Goal: Transaction & Acquisition: Purchase product/service

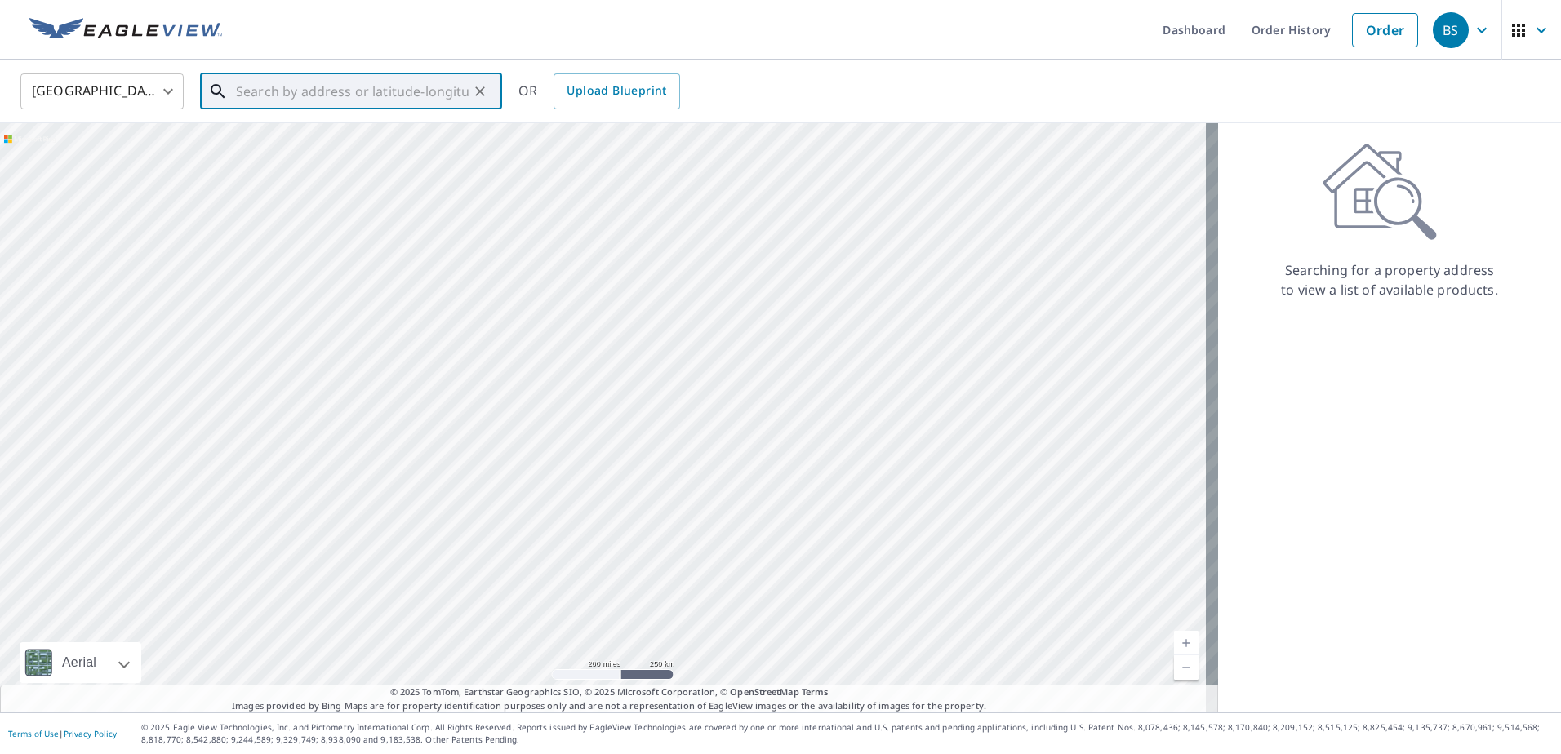
click at [336, 91] on input "text" at bounding box center [352, 92] width 233 height 46
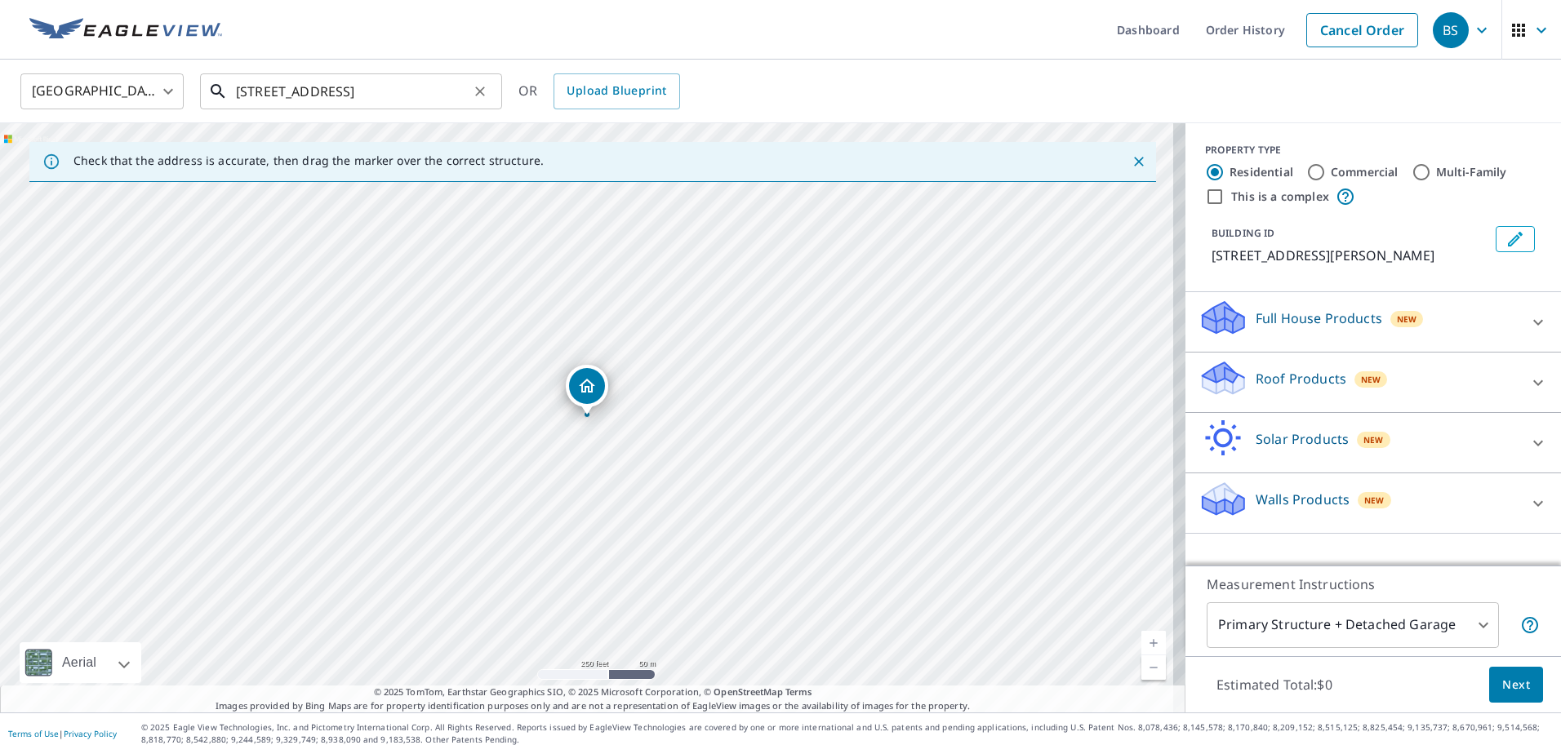
click at [424, 95] on input "[STREET_ADDRESS]" at bounding box center [352, 92] width 233 height 46
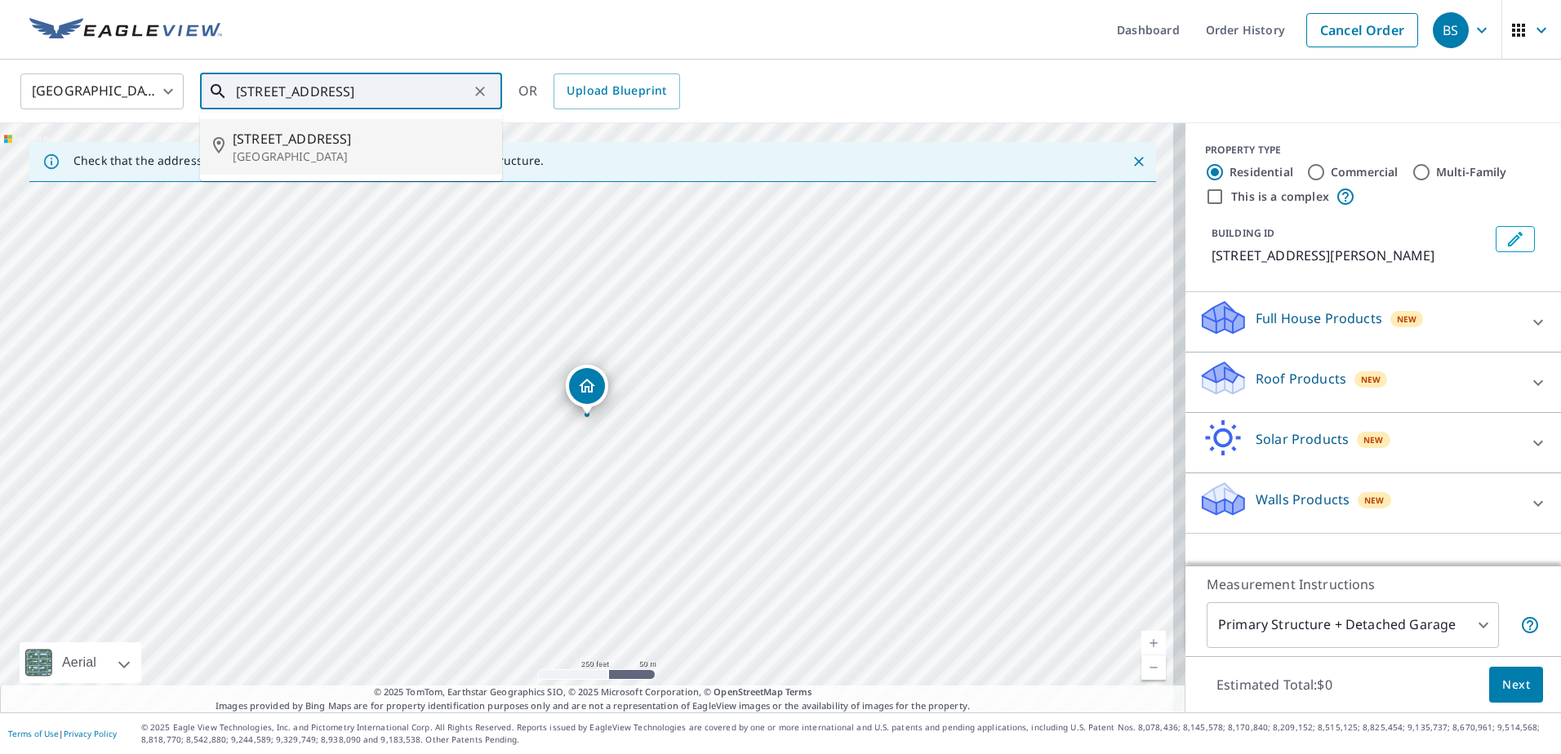
click at [296, 144] on span "[STREET_ADDRESS]" at bounding box center [361, 139] width 256 height 20
type input "[STREET_ADDRESS]"
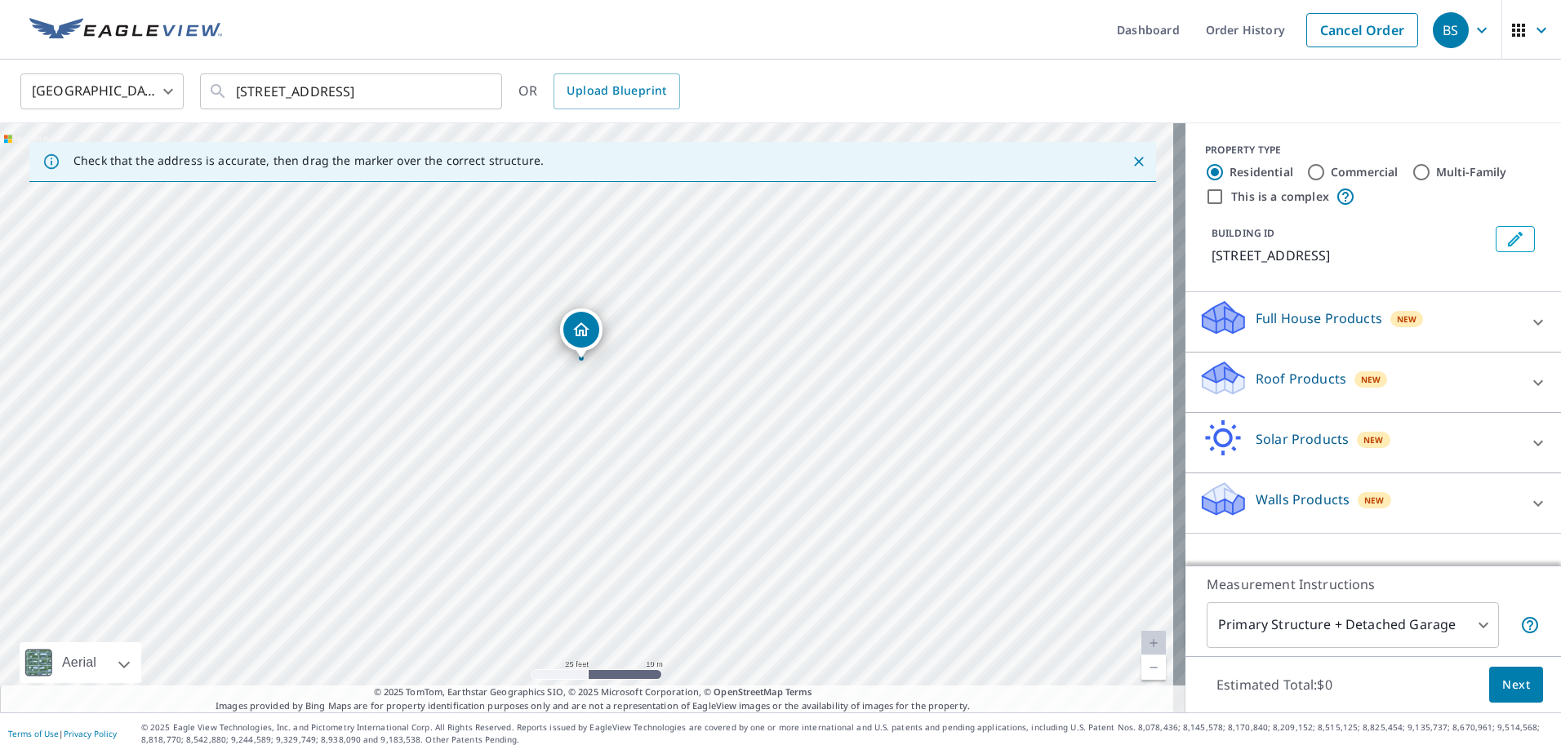
click at [1304, 496] on p "Walls Products" at bounding box center [1303, 500] width 94 height 20
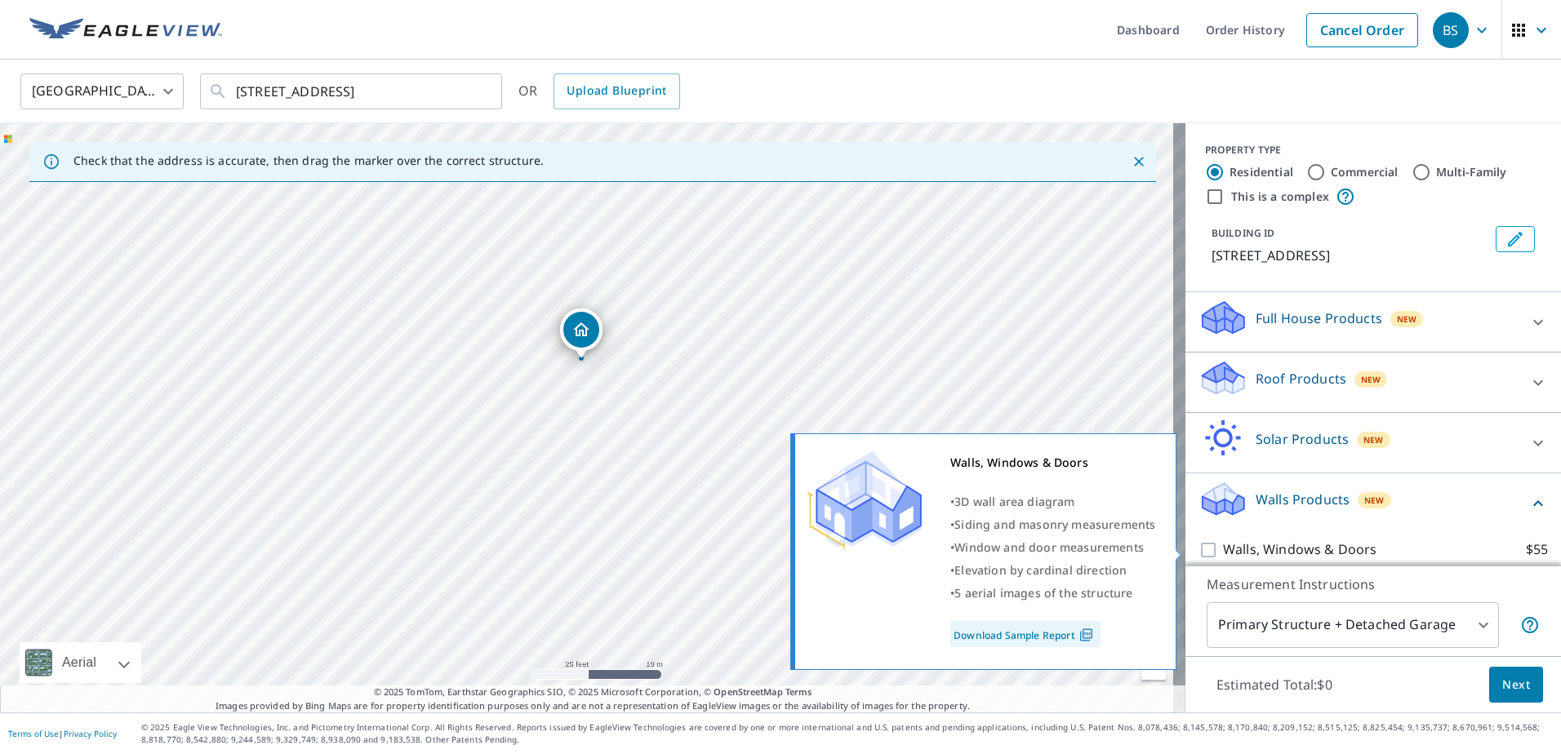
click at [1199, 550] on input "Walls, Windows & Doors $55" at bounding box center [1211, 551] width 24 height 20
checkbox input "true"
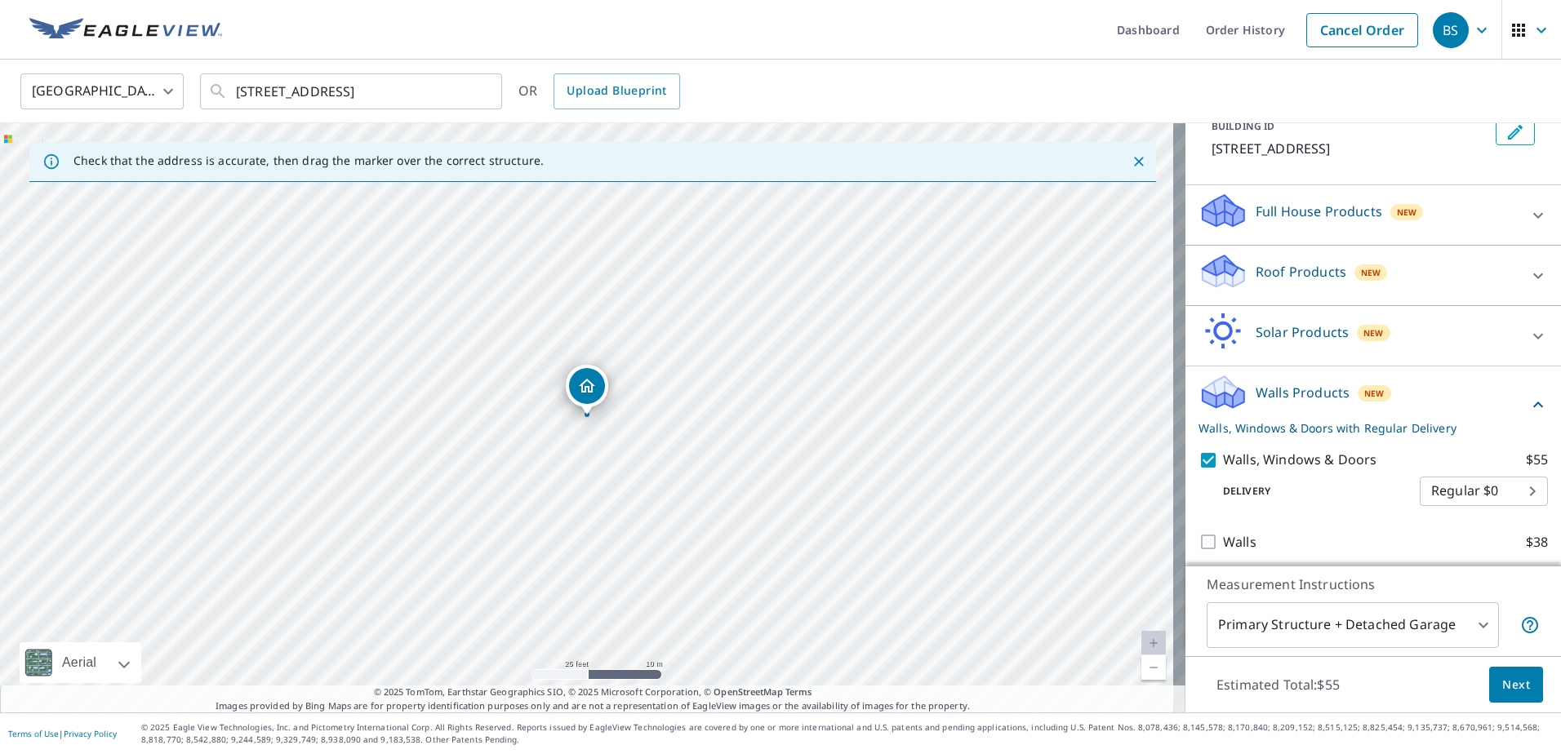
scroll to position [113, 0]
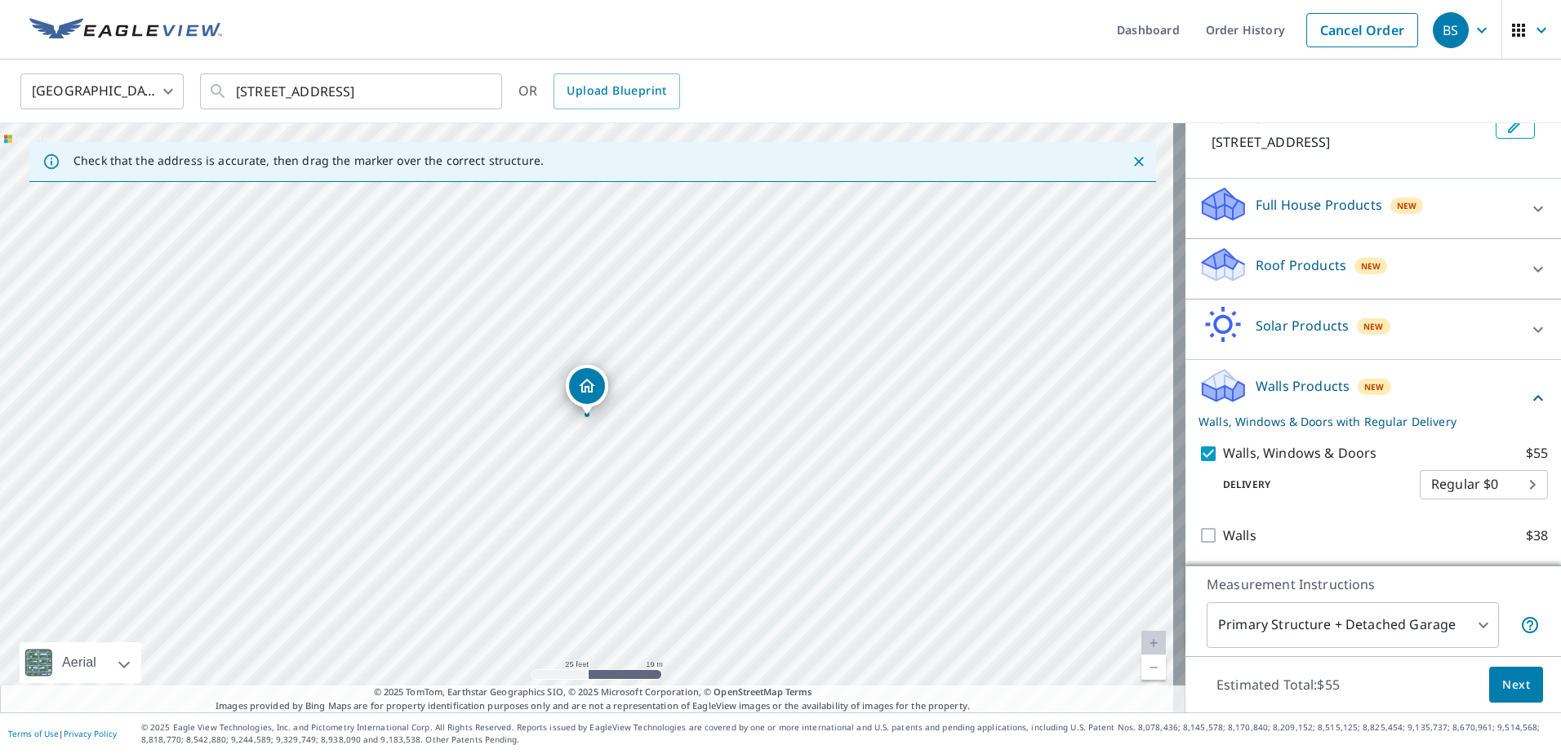
click at [1506, 688] on span "Next" at bounding box center [1516, 685] width 28 height 20
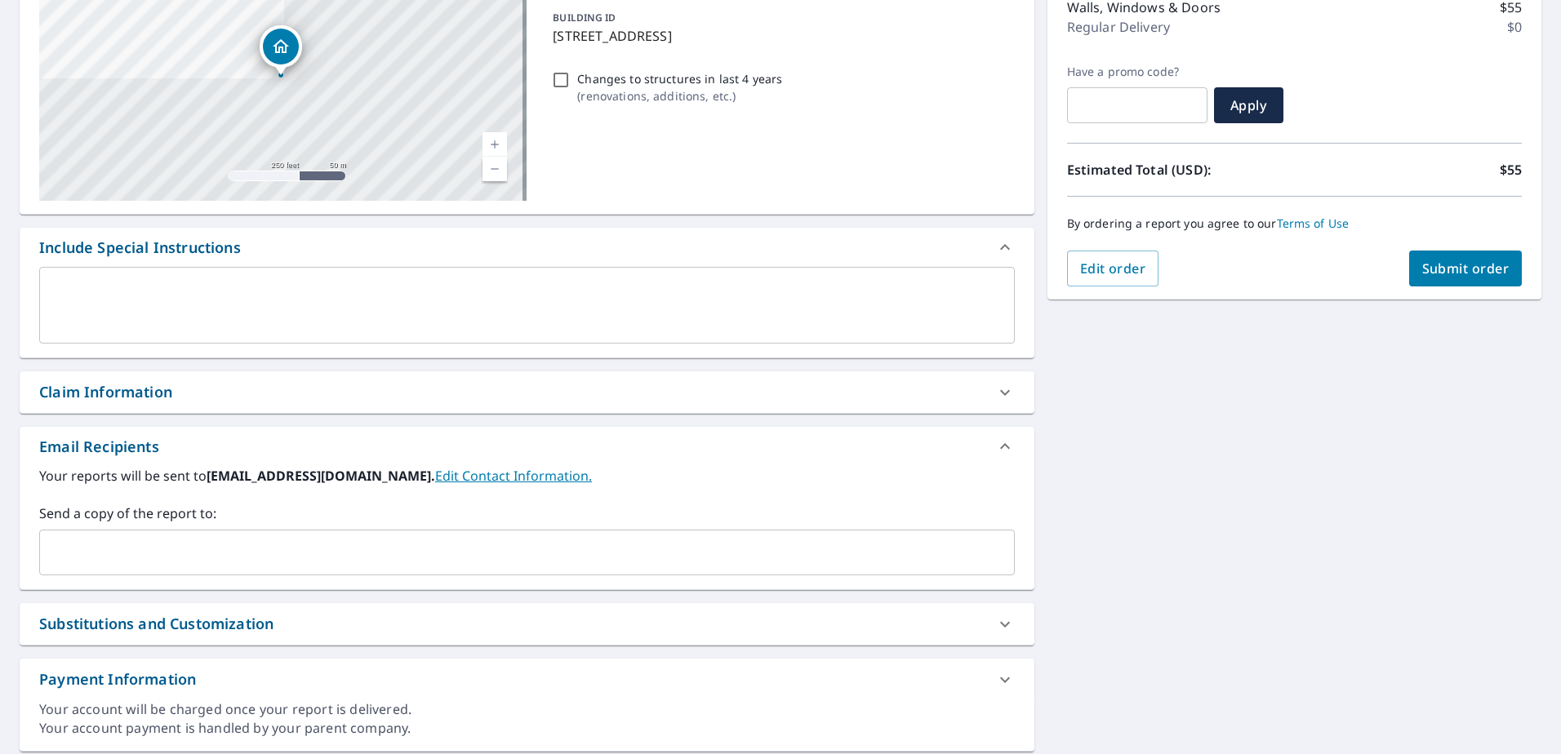
scroll to position [274, 0]
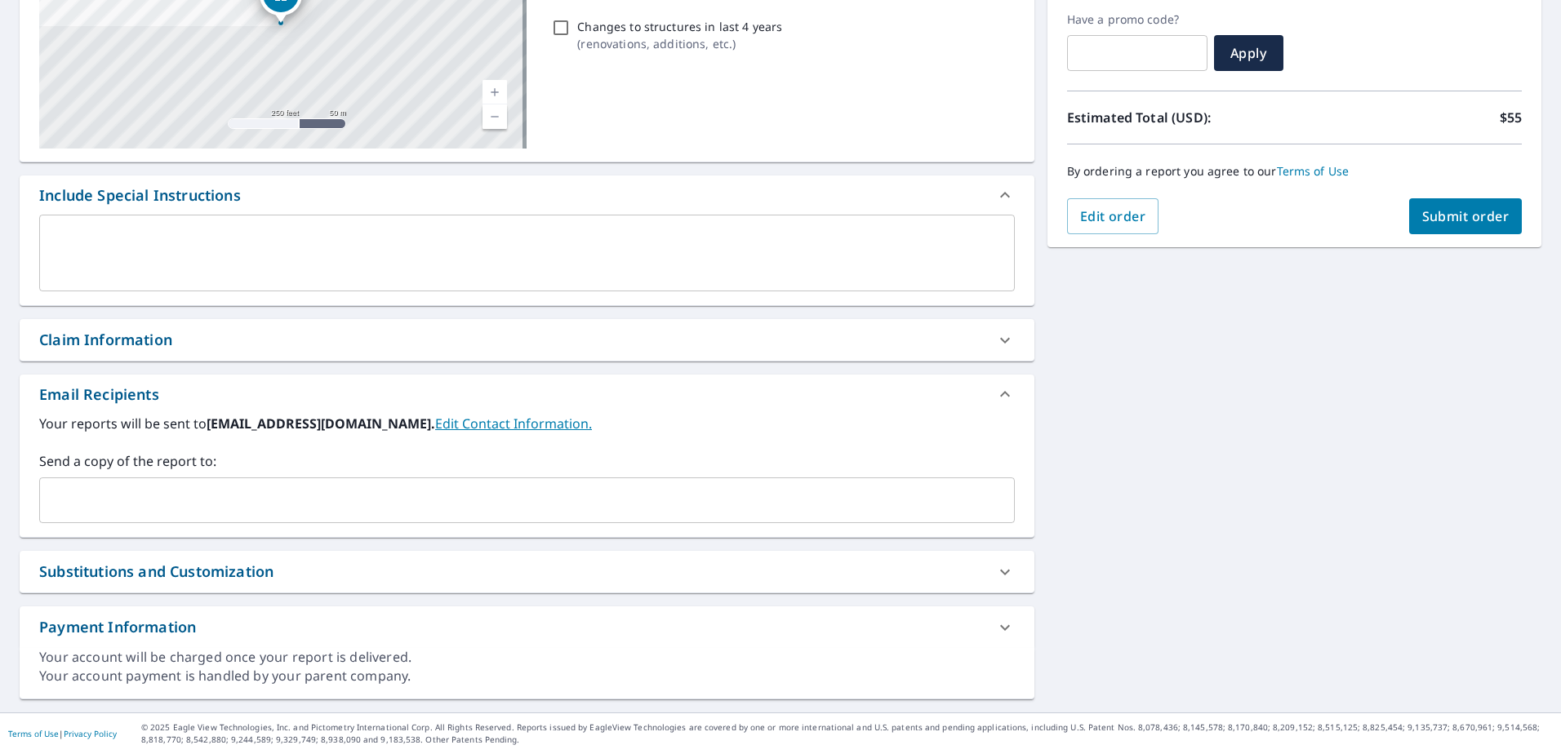
click at [166, 342] on div "Claim Information" at bounding box center [105, 340] width 133 height 22
checkbox input "true"
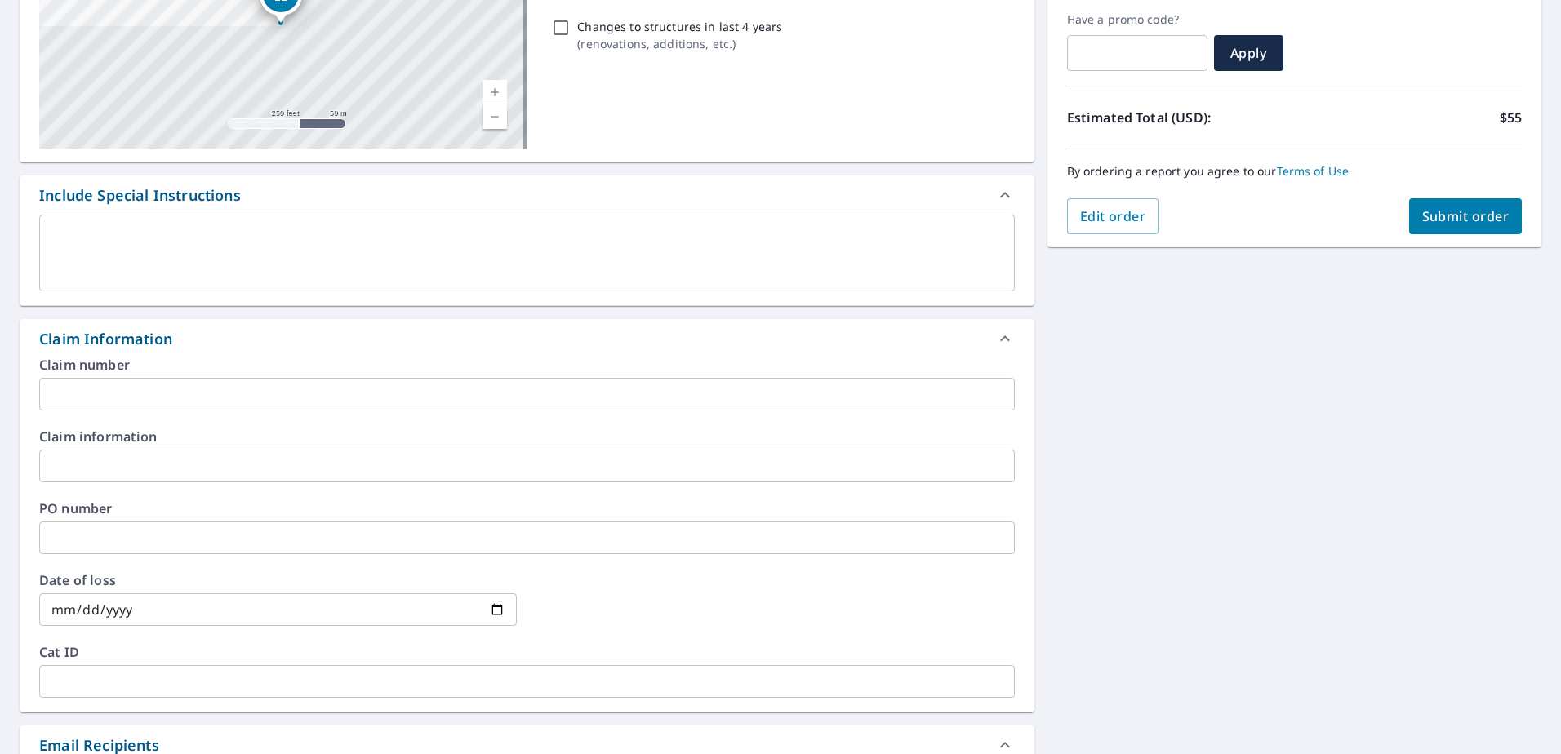
click at [114, 457] on input "text" at bounding box center [527, 466] width 976 height 33
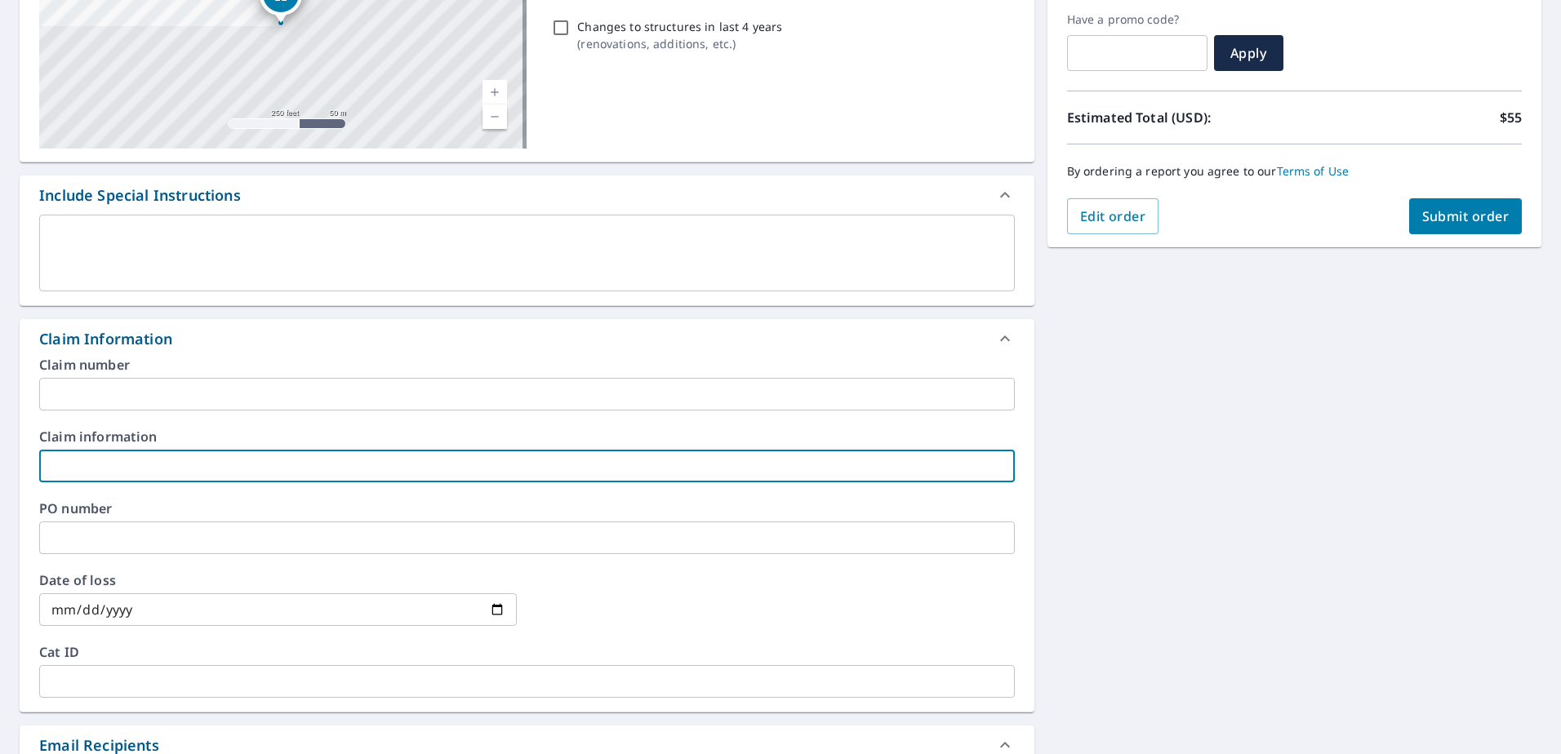
type input "J"
checkbox input "true"
type input "JE"
checkbox input "true"
type input "JEF"
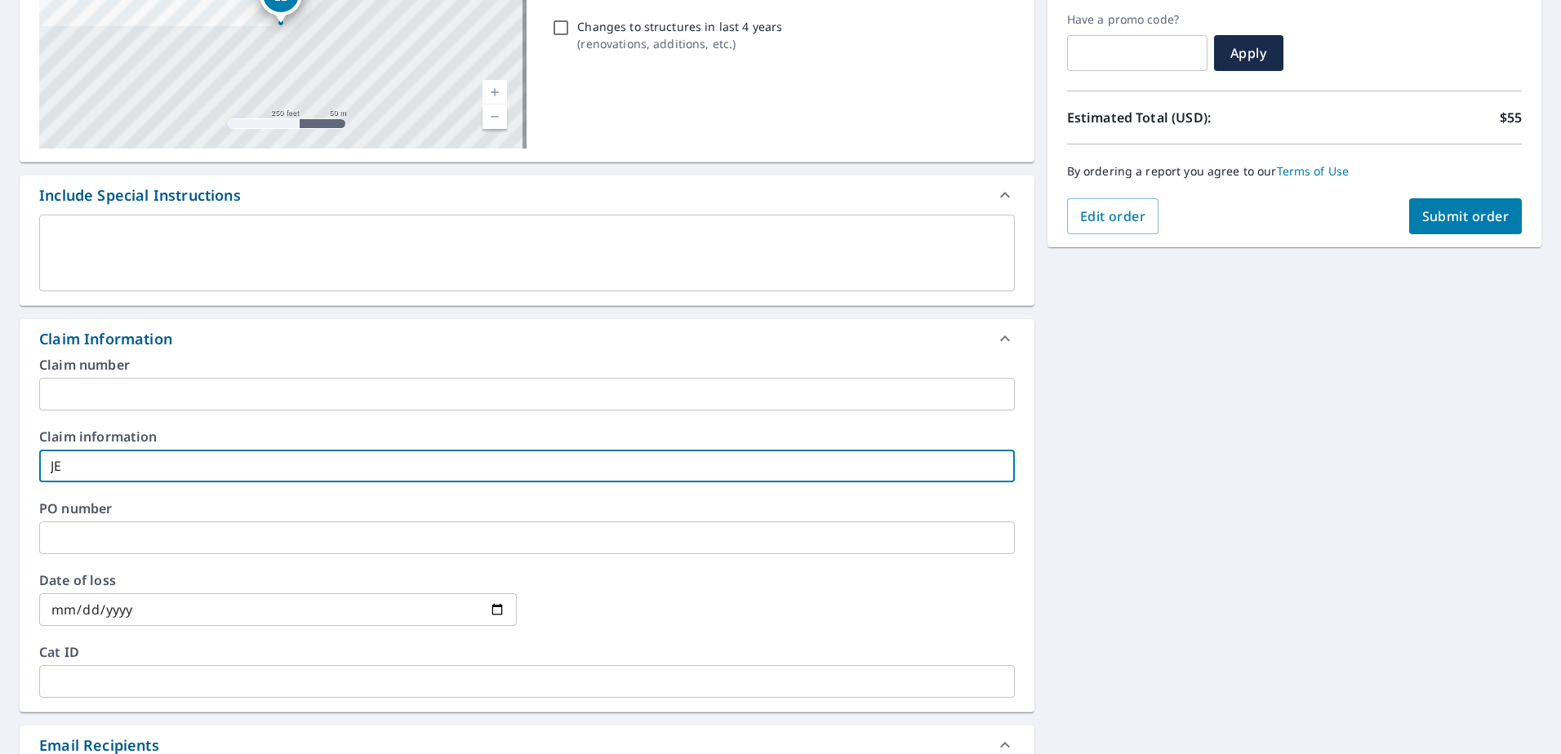
checkbox input "true"
type input "[PERSON_NAME]"
checkbox input "true"
type input "[PERSON_NAME]"
checkbox input "true"
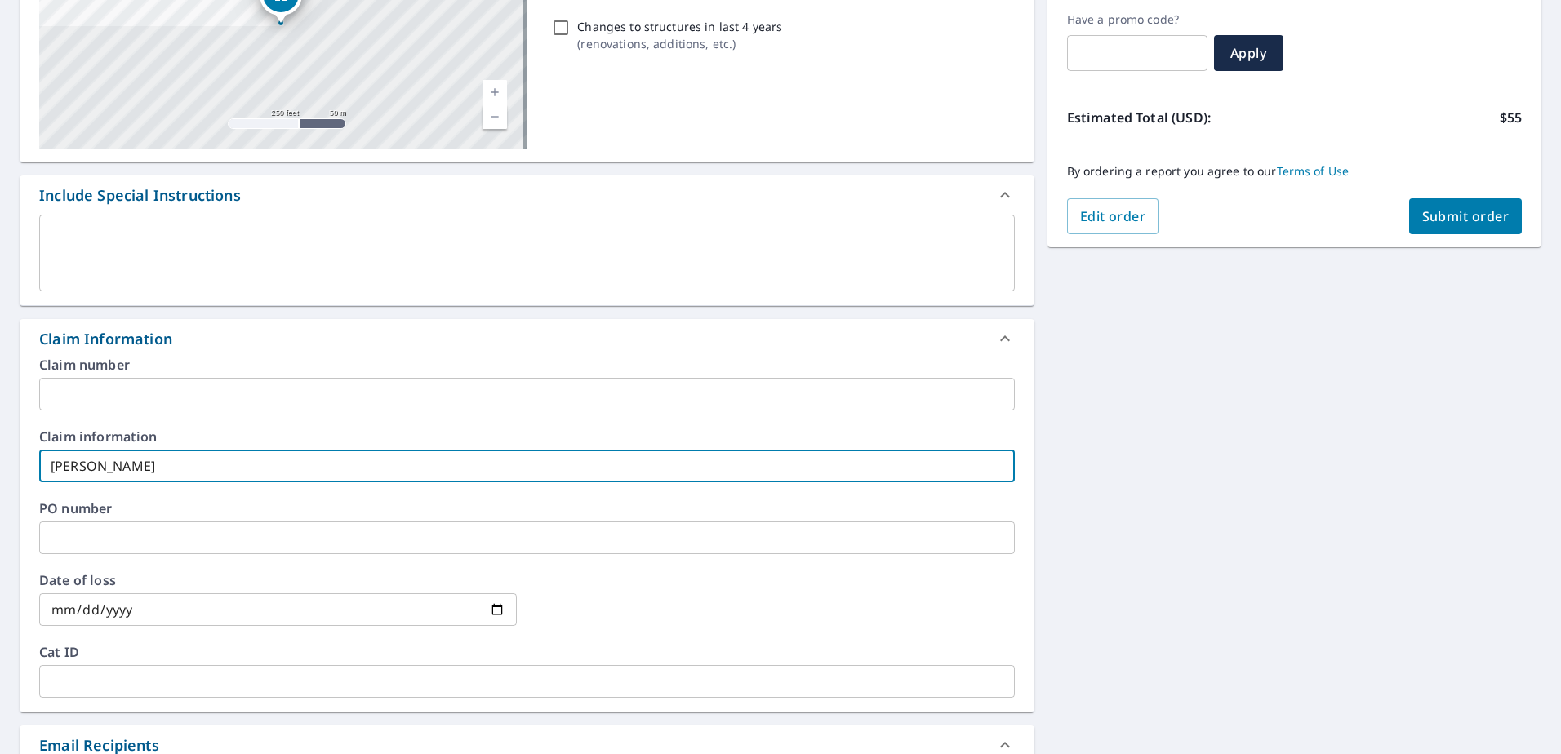
type input "[PERSON_NAME] ,"
checkbox input "true"
type input "[PERSON_NAME]"
checkbox input "true"
type input "[PERSON_NAME] ,CV"
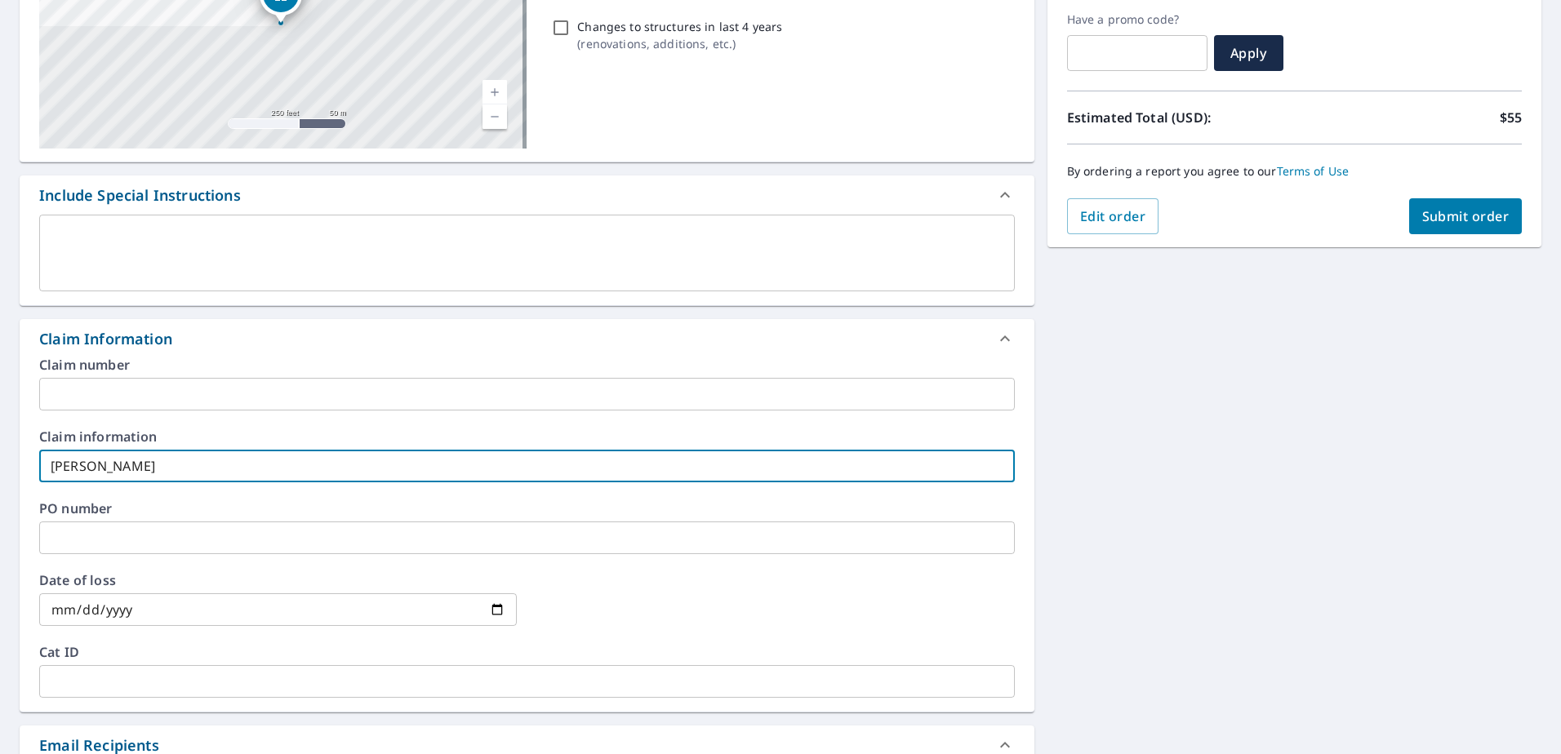
checkbox input "true"
type input "[PERSON_NAME] ,CVA"
checkbox input "true"
type input "[PERSON_NAME] ,CVAY"
checkbox input "true"
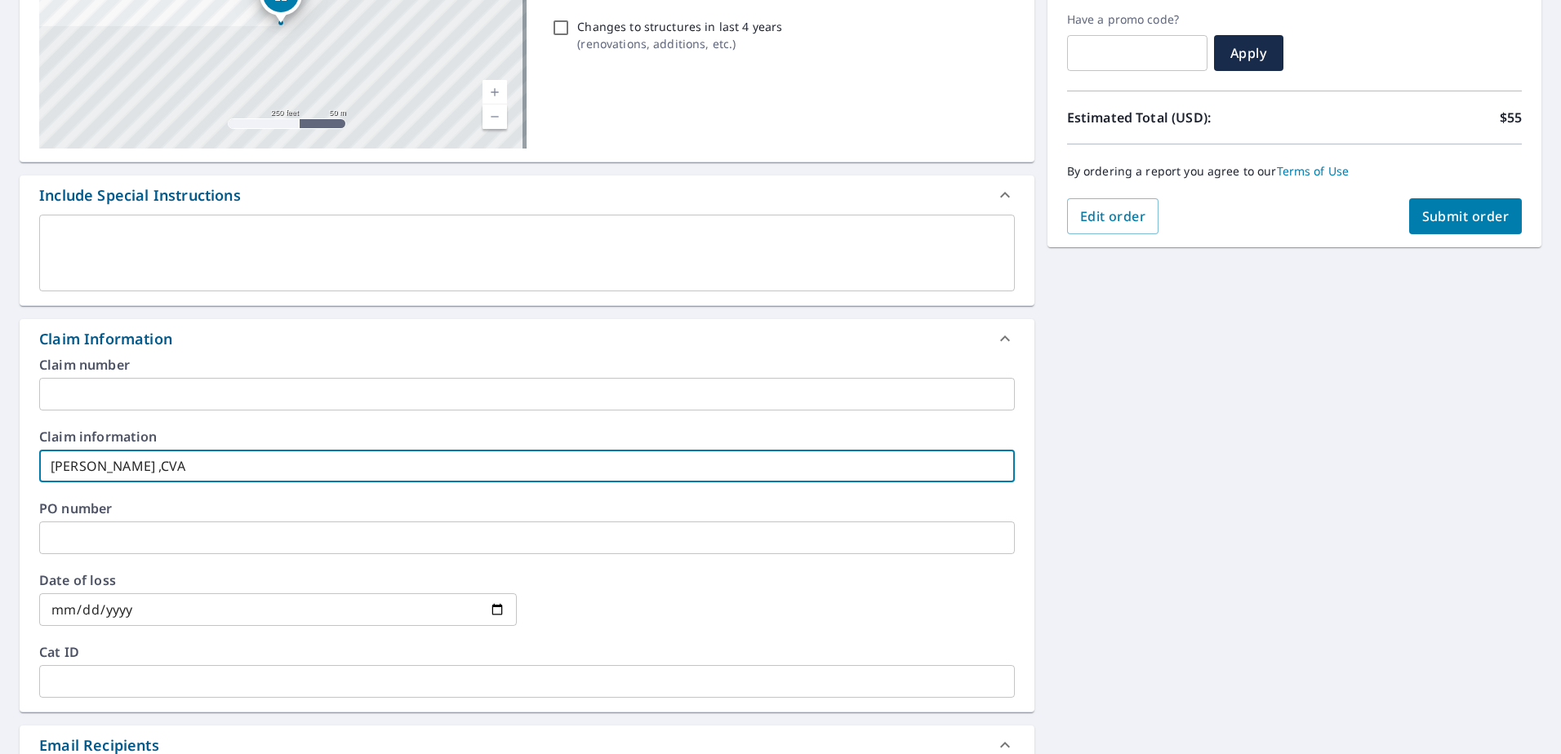
type input "[PERSON_NAME] ,CVA="
checkbox input "true"
type input "[PERSON_NAME] ,CVA"
checkbox input "true"
type input "[PERSON_NAME] ,CV"
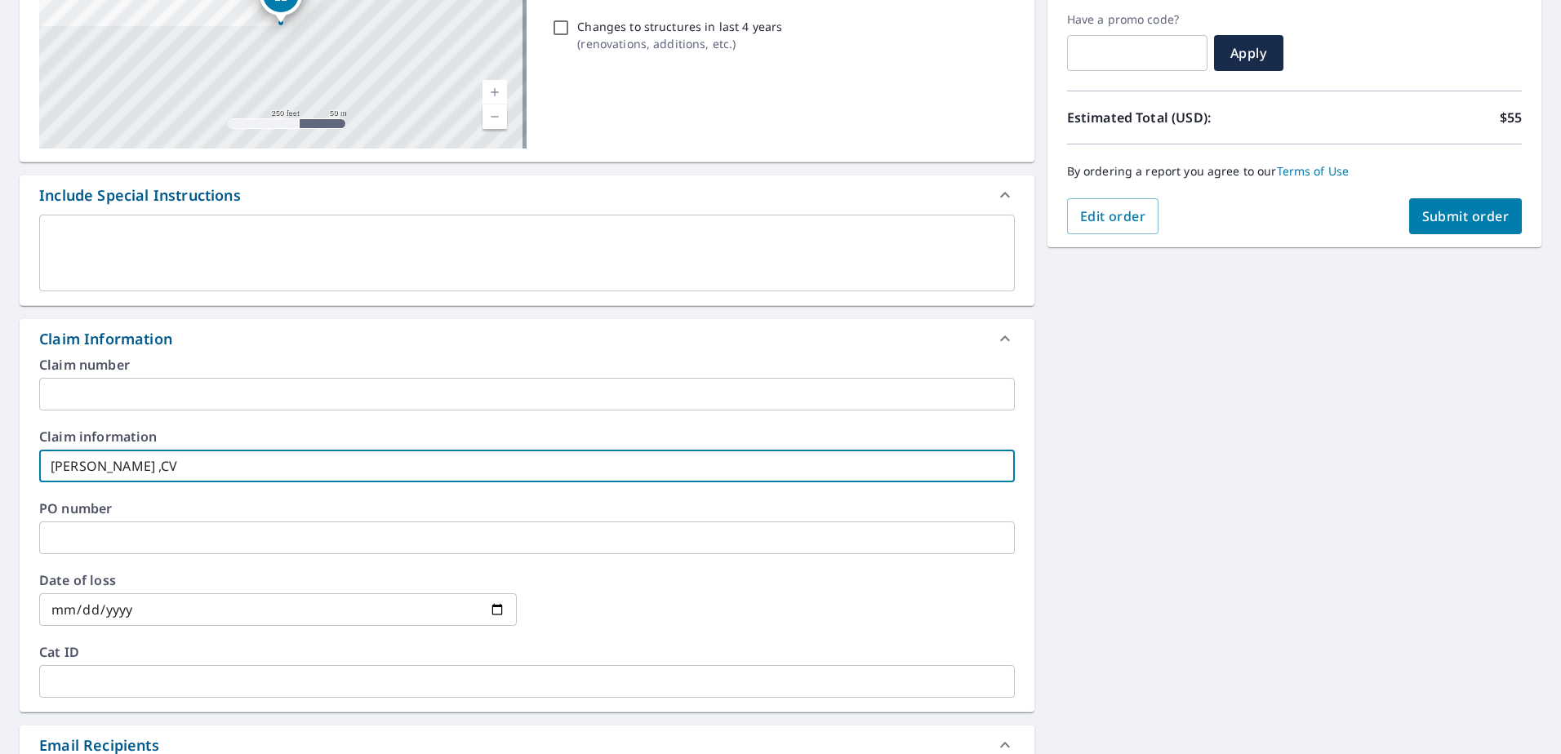
checkbox input "true"
type input "[PERSON_NAME]"
checkbox input "true"
type input "[PERSON_NAME] ,"
checkbox input "true"
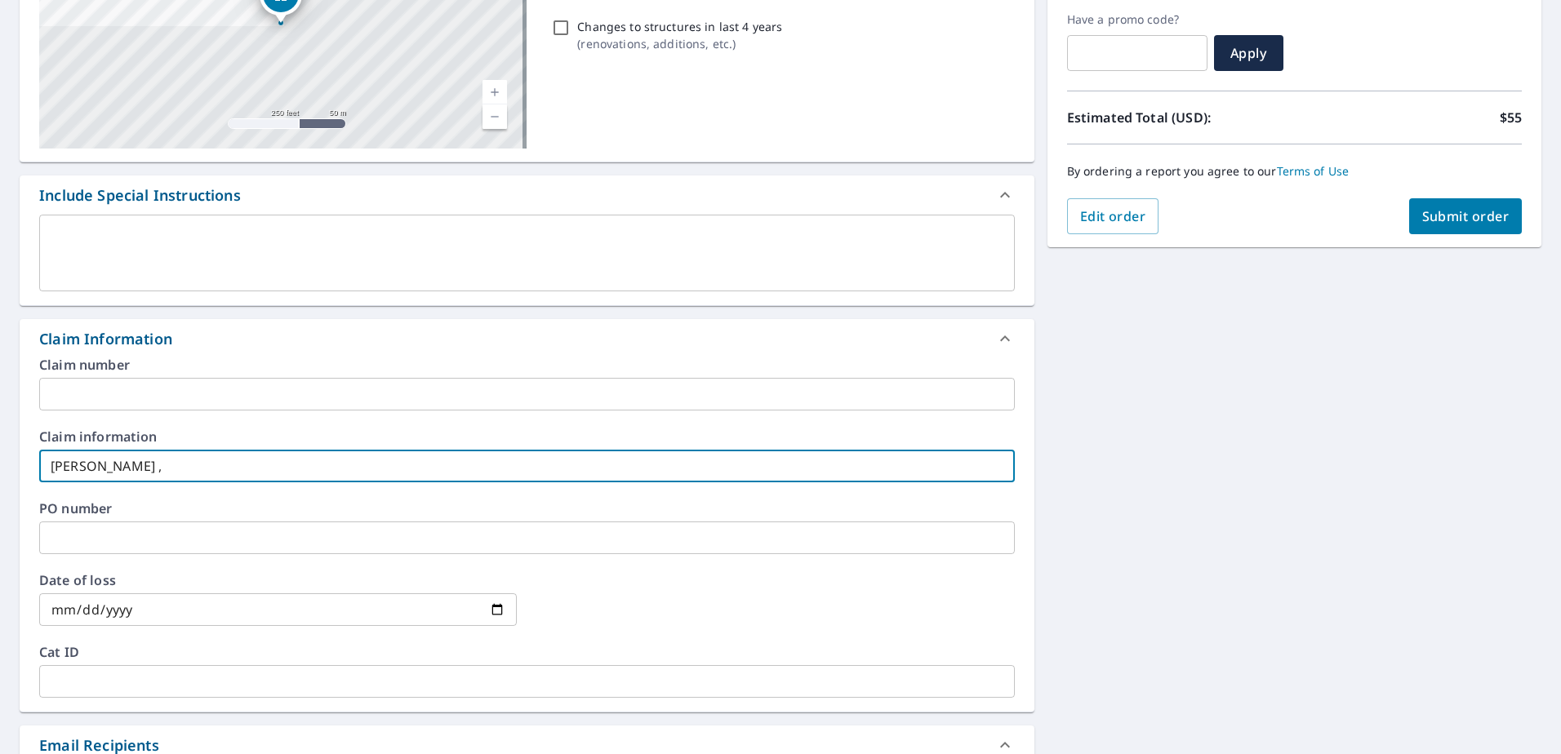
type input "[PERSON_NAME]"
checkbox input "true"
type input "[PERSON_NAME]"
checkbox input "true"
type input "[PERSON_NAME]"
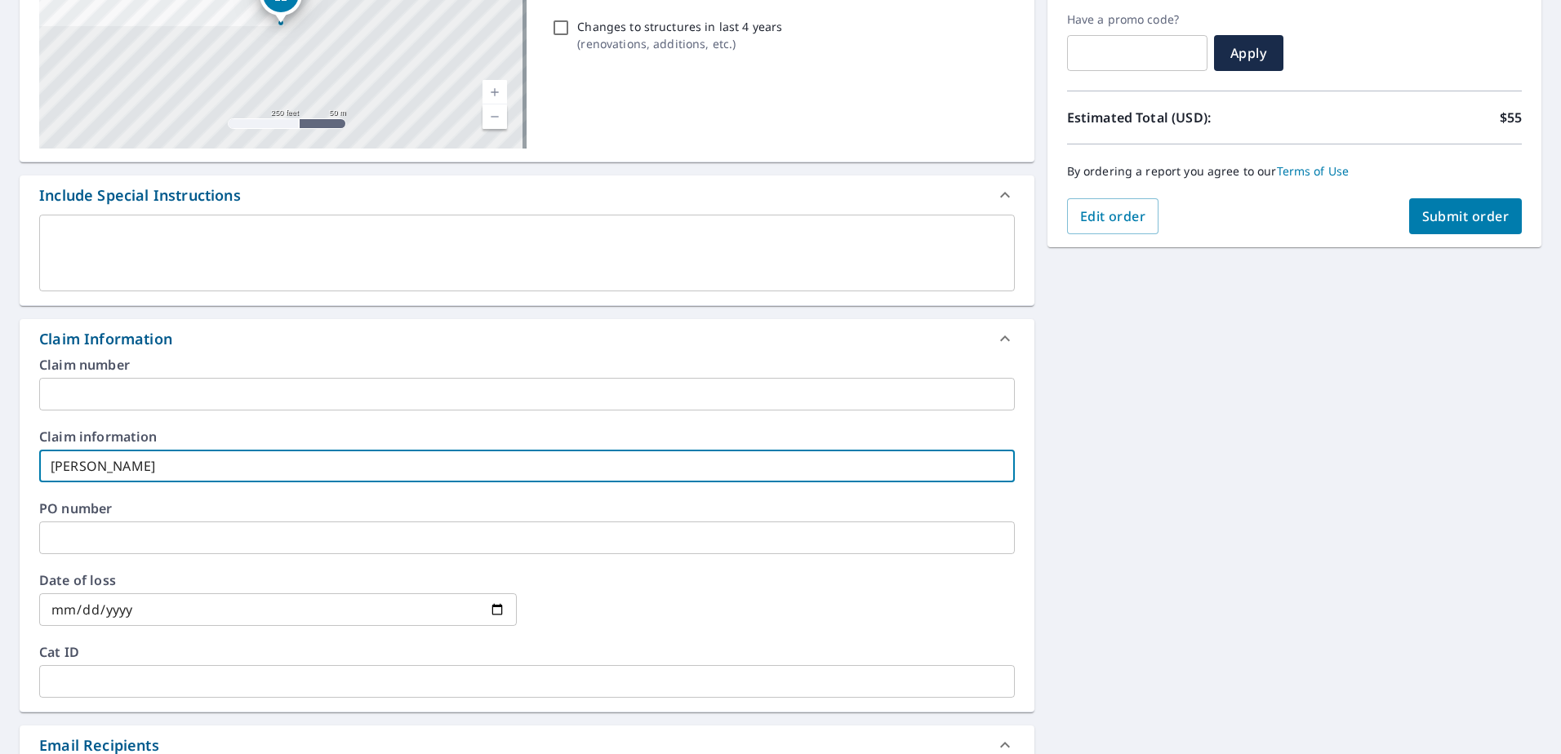
checkbox input "true"
type input "[PERSON_NAME]"
checkbox input "true"
type input "[PERSON_NAME]"
checkbox input "true"
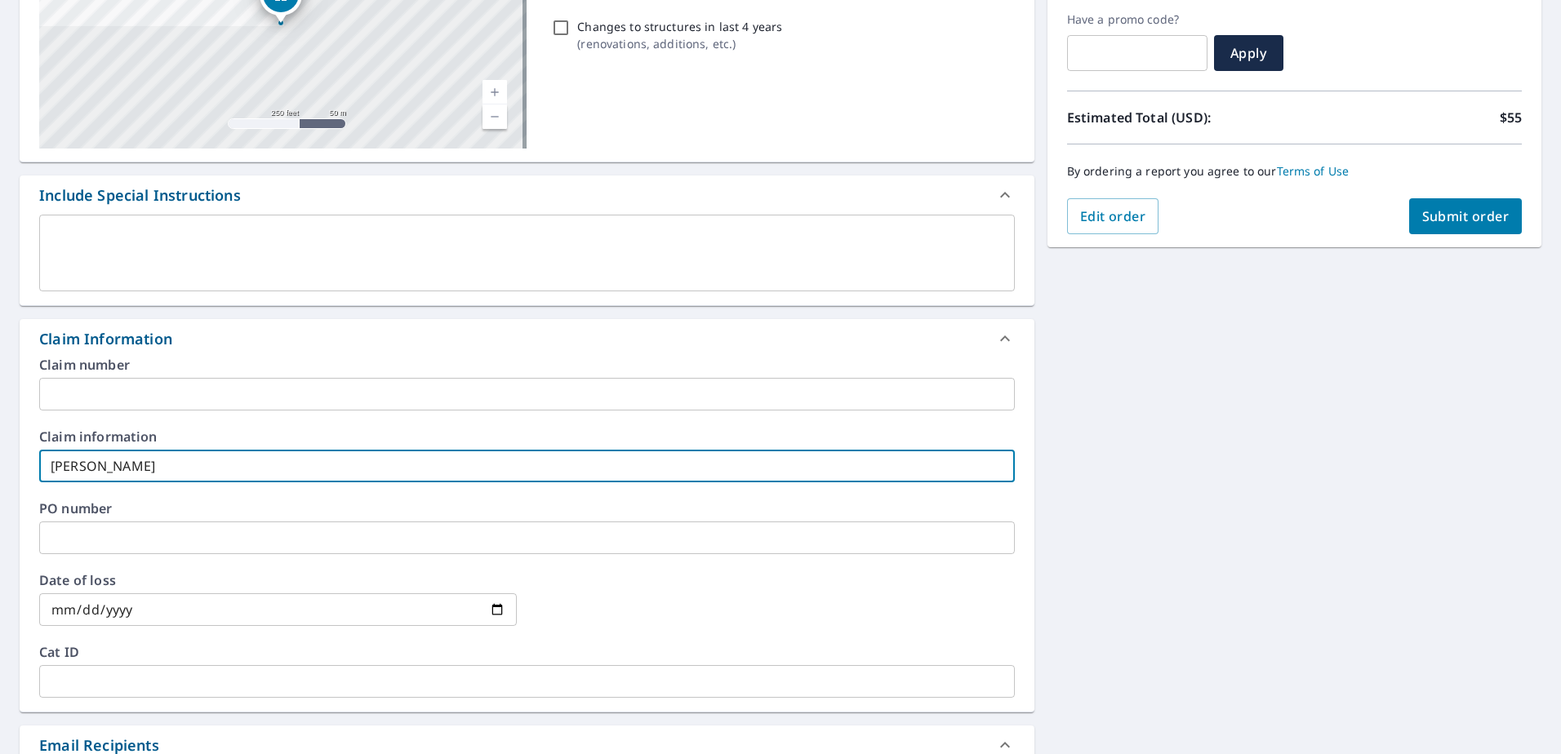
type input "[PERSON_NAME]"
checkbox input "true"
type input "[PERSON_NAME]"
checkbox input "true"
type input "[PERSON_NAME] /"
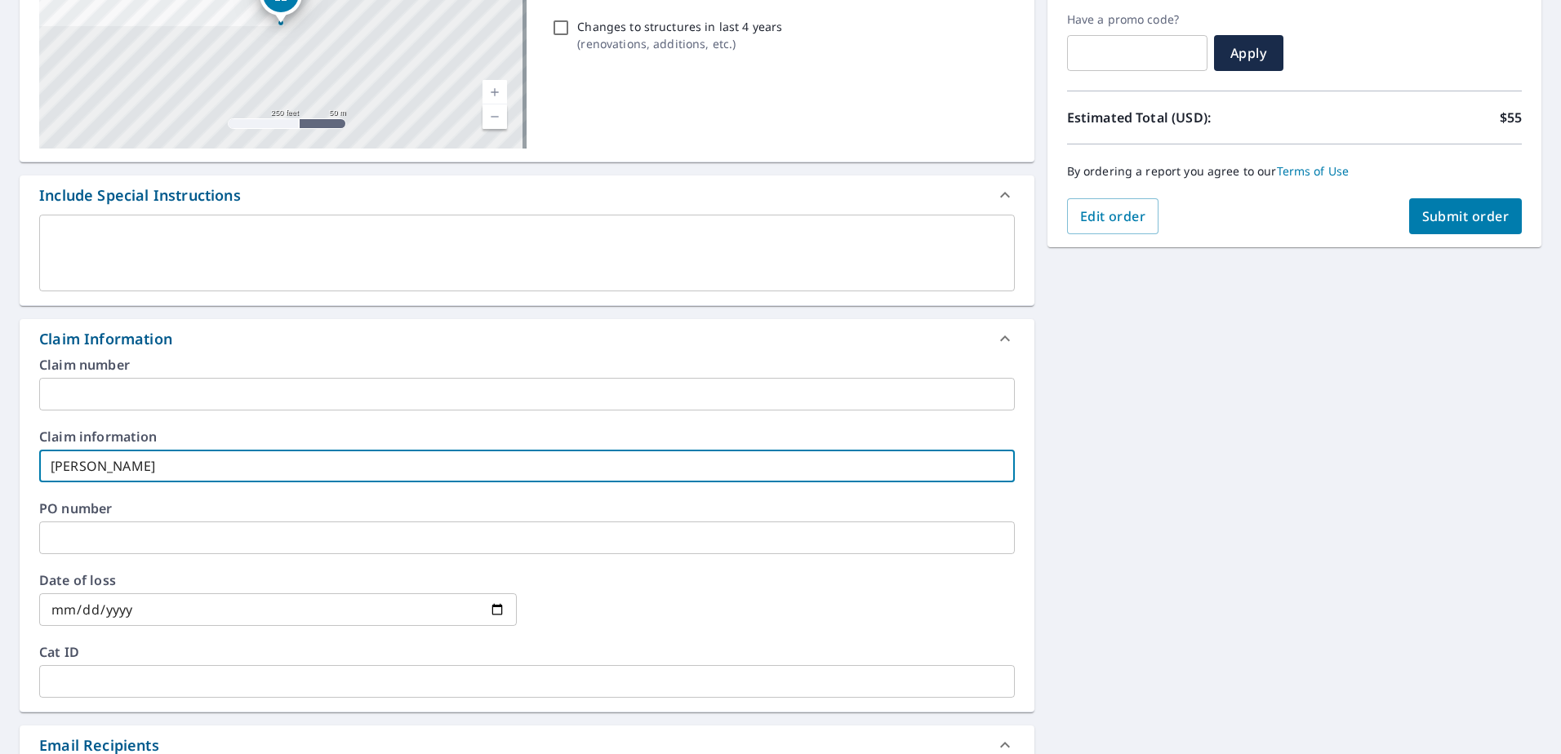
checkbox input "true"
type input "[PERSON_NAME] /"
checkbox input "true"
type input "[PERSON_NAME] / J"
checkbox input "true"
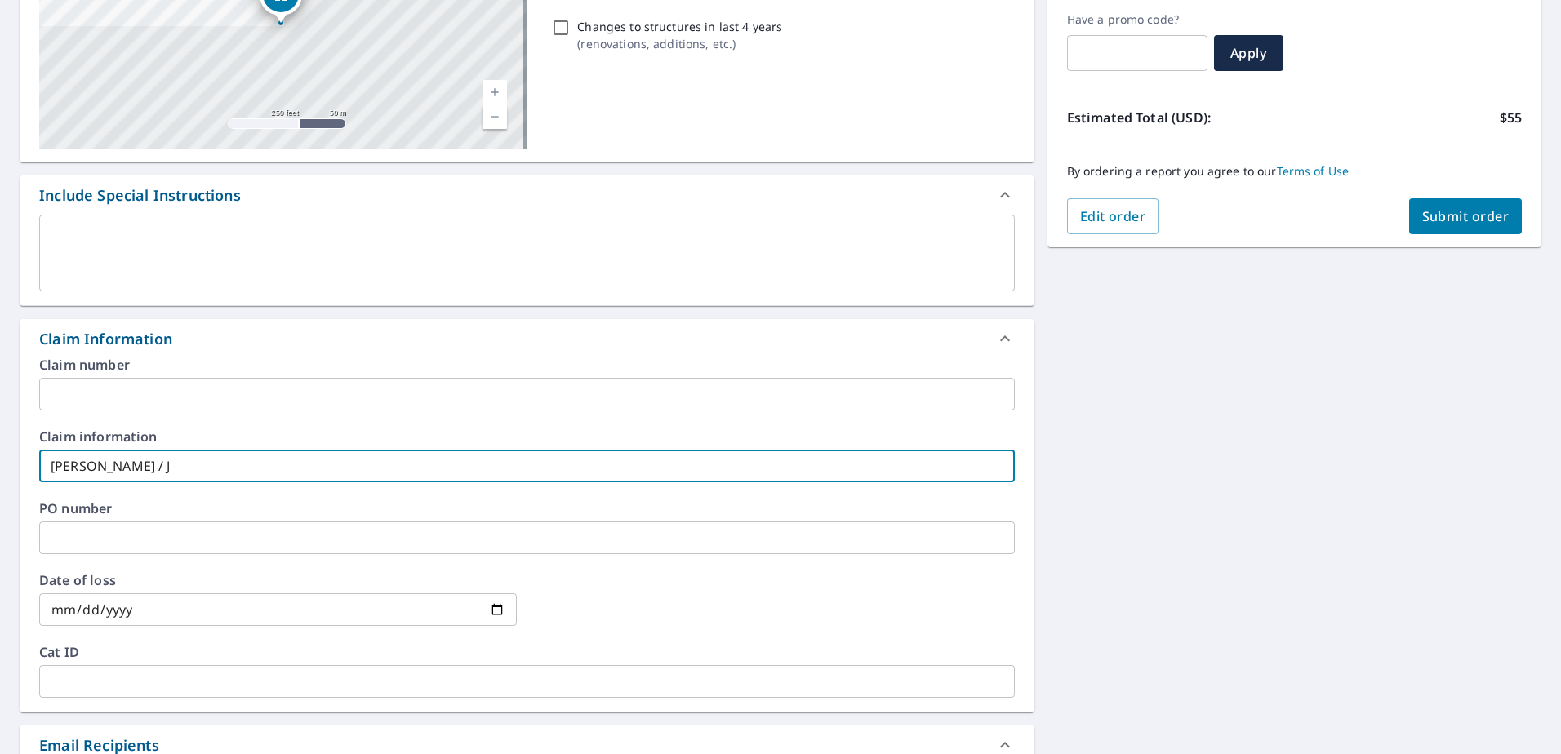
type input "[PERSON_NAME] / [PERSON_NAME]"
checkbox input "true"
type input "[PERSON_NAME] / JES"
checkbox input "true"
type input "[PERSON_NAME] / [PERSON_NAME]"
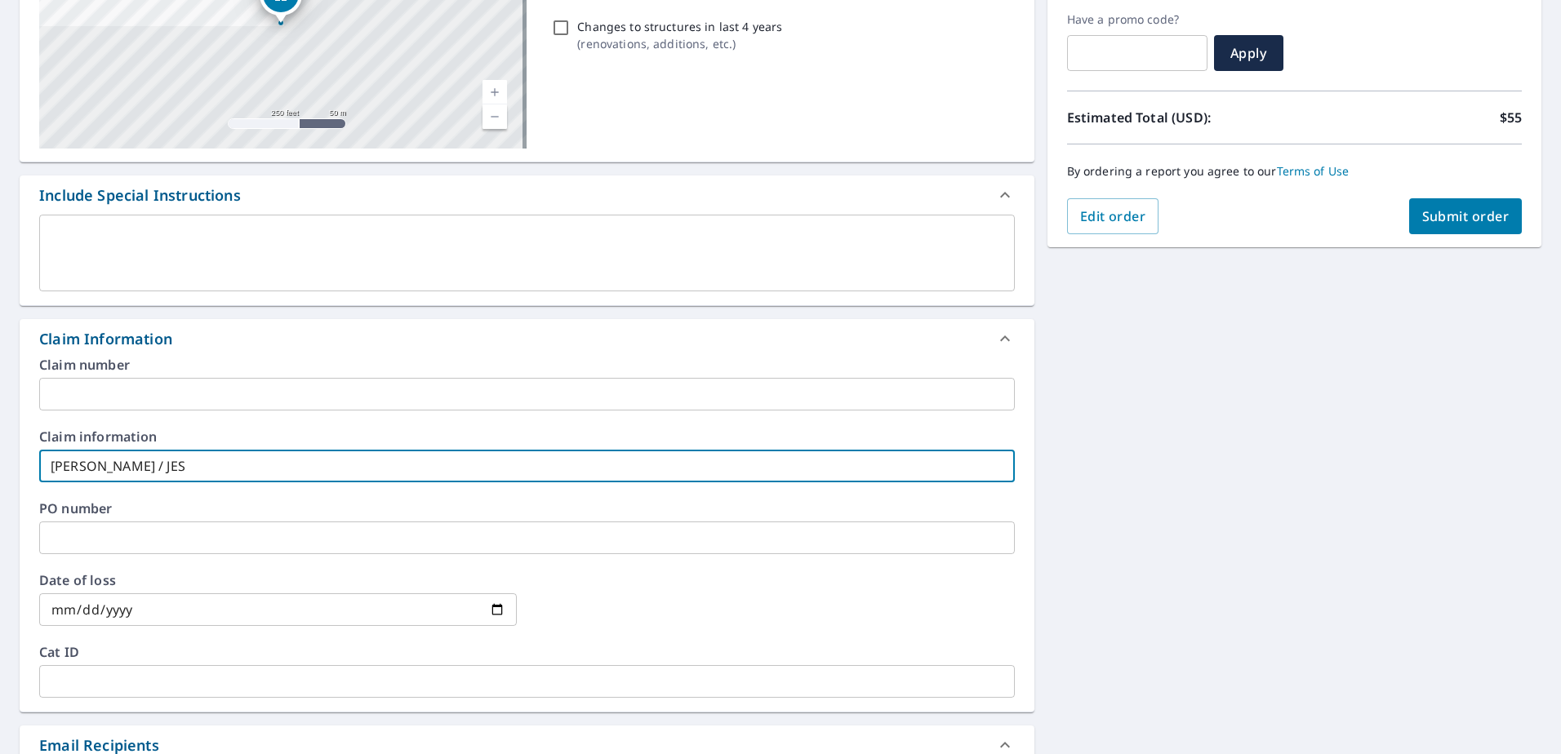
checkbox input "true"
type input "[PERSON_NAME] / [PERSON_NAME]"
checkbox input "true"
type input "[PERSON_NAME] / [PERSON_NAME]"
checkbox input "true"
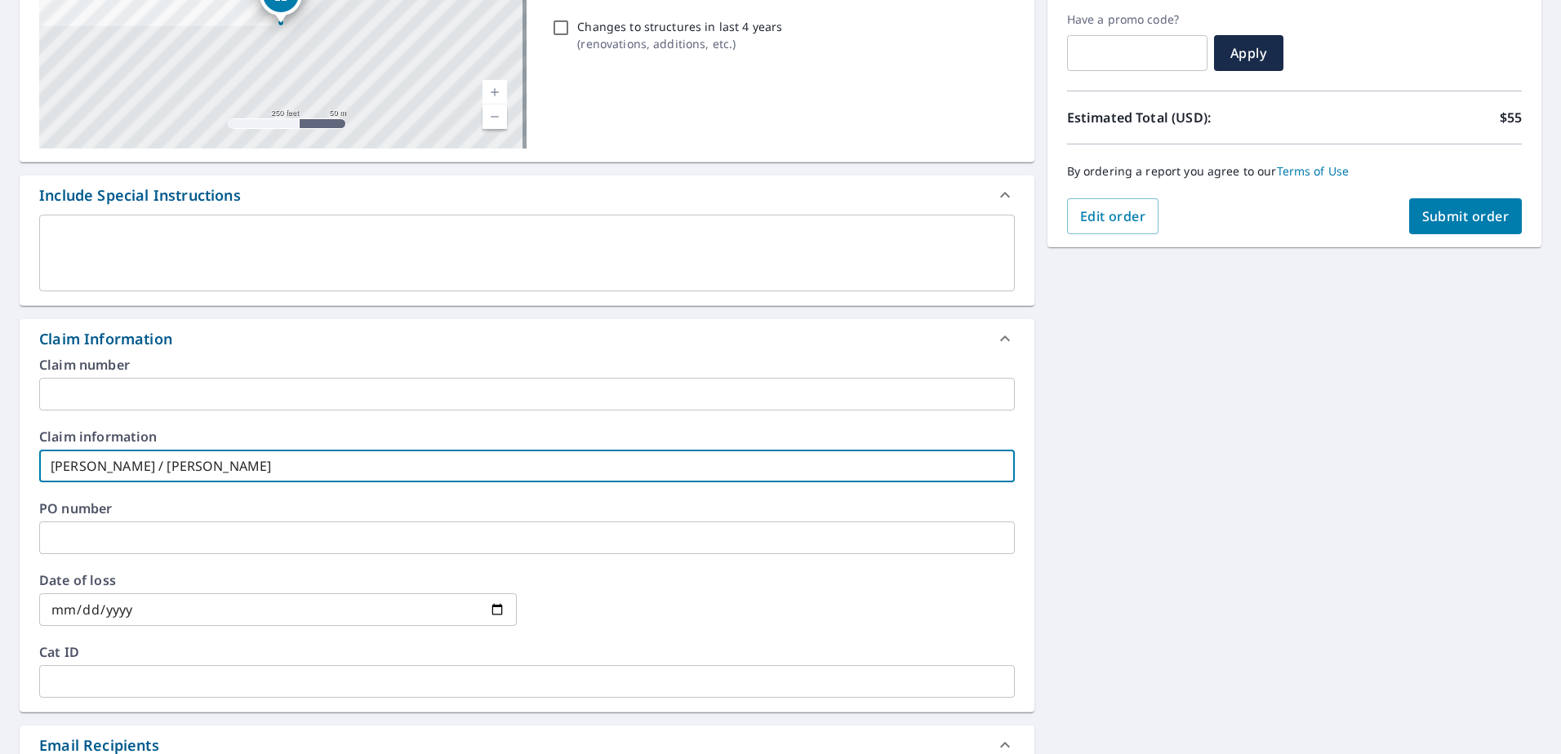
type input "[PERSON_NAME] / [PERSON_NAME]"
checkbox input "true"
type input "[PERSON_NAME] / [PERSON_NAME]"
checkbox input "true"
type input "[PERSON_NAME] / [PERSON_NAME]"
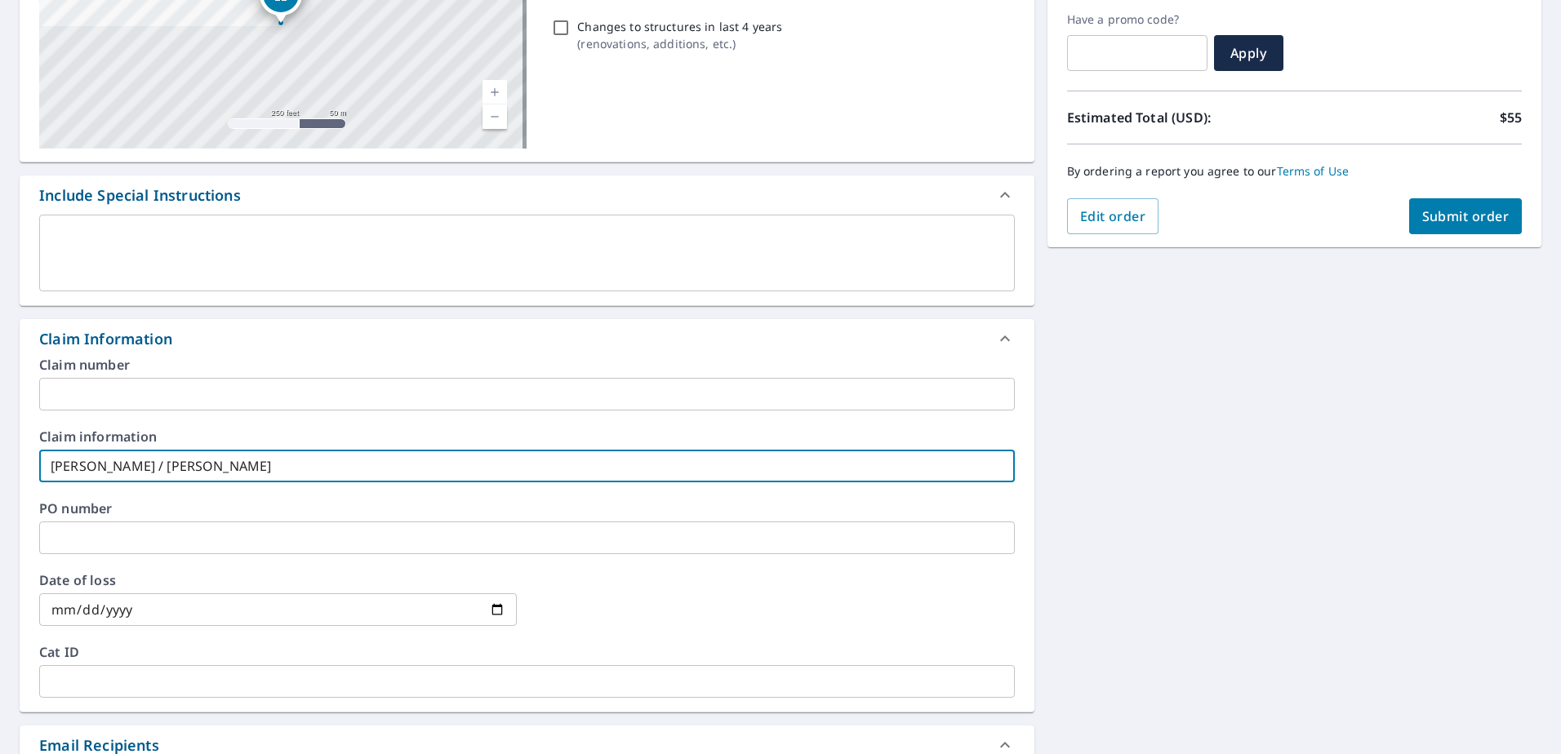
checkbox input "true"
type input "[PERSON_NAME] / [PERSON_NAME]"
checkbox input "true"
type input "[PERSON_NAME] / [PERSON_NAME]"
checkbox input "true"
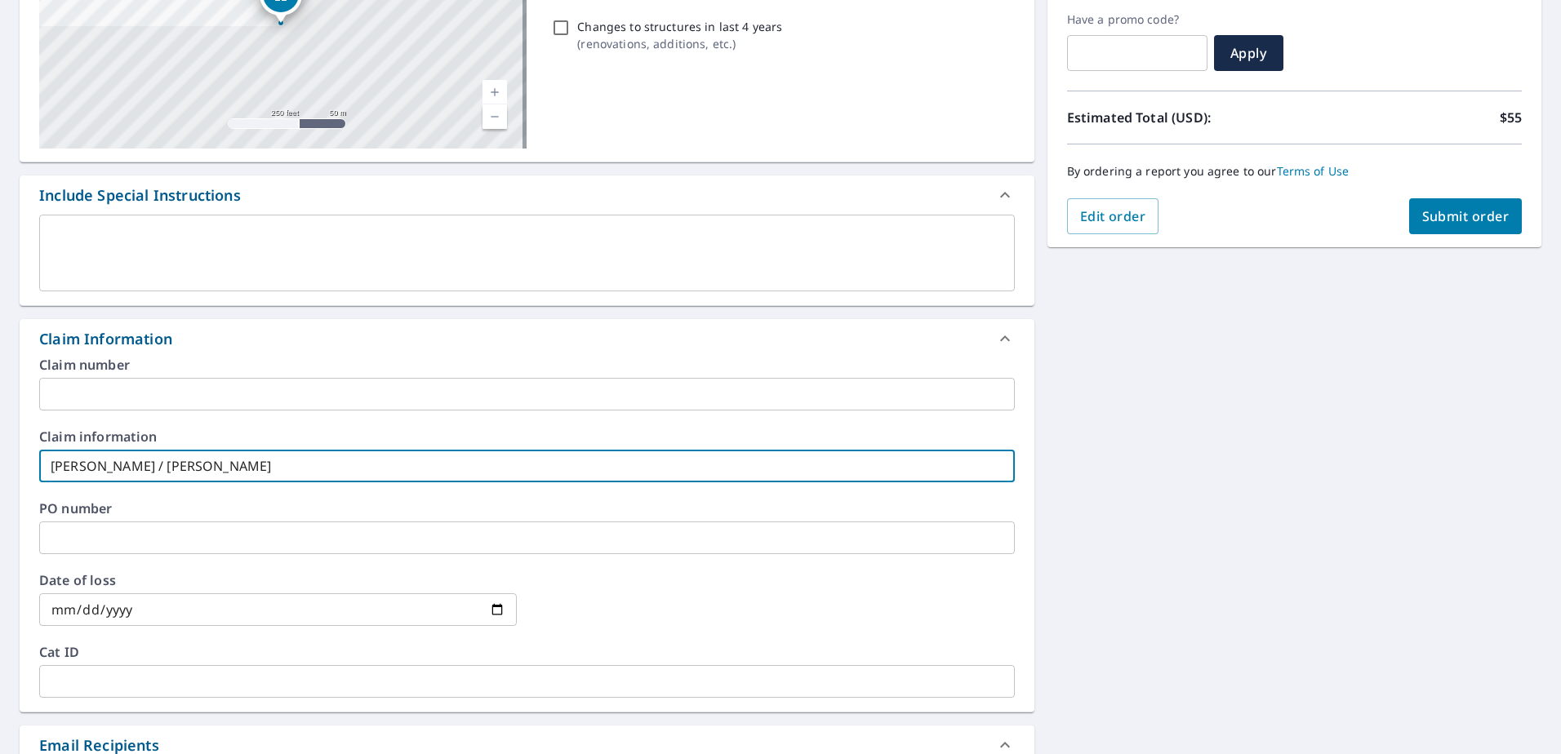
type input "[PERSON_NAME] / [PERSON_NAME]"
checkbox input "true"
type input "[PERSON_NAME] / [PERSON_NAME]"
checkbox input "true"
type input "[PERSON_NAME] / [PERSON_NAME]"
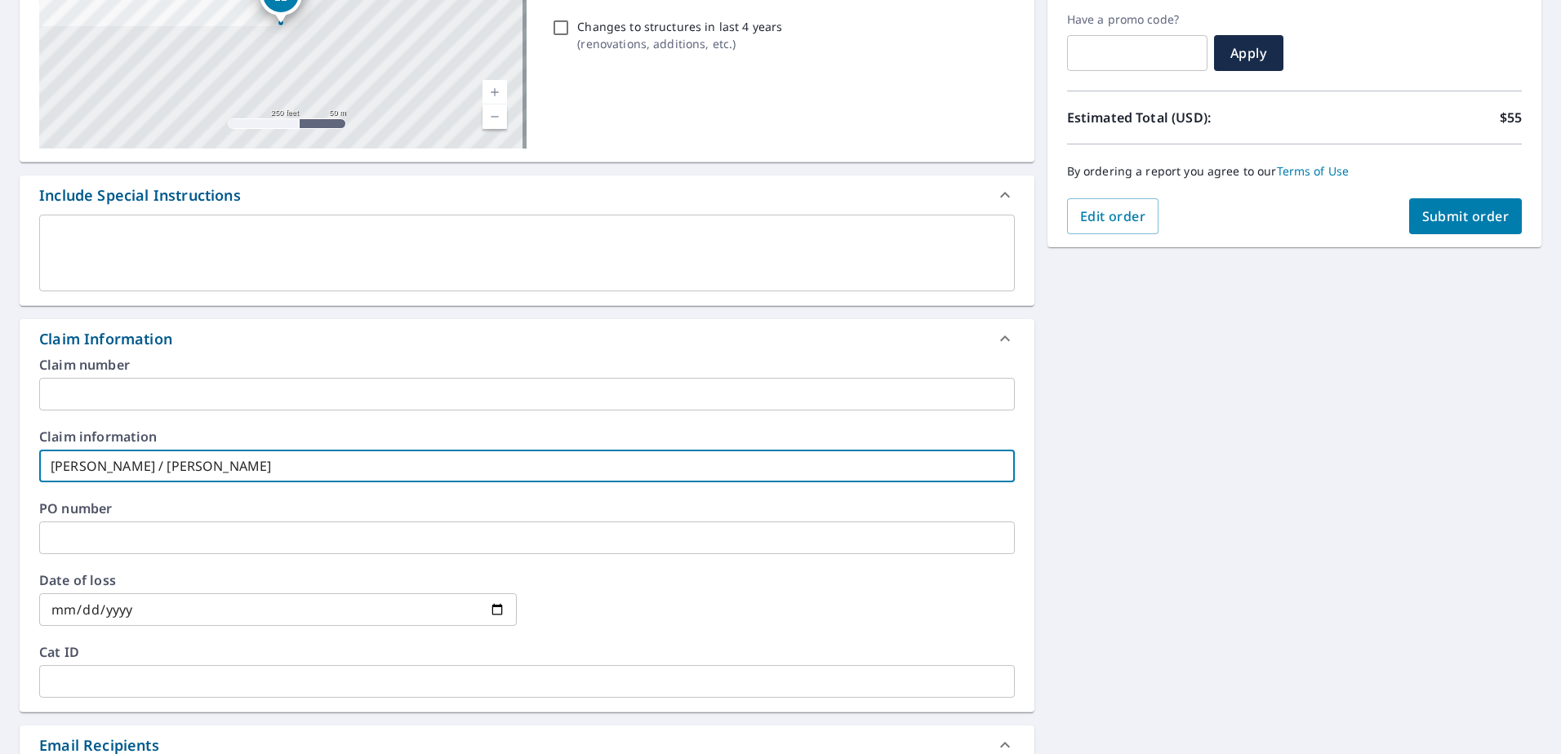
checkbox input "true"
type input "[PERSON_NAME] / [PERSON_NAME]"
checkbox input "true"
type input "[PERSON_NAME] / [PERSON_NAME]"
checkbox input "true"
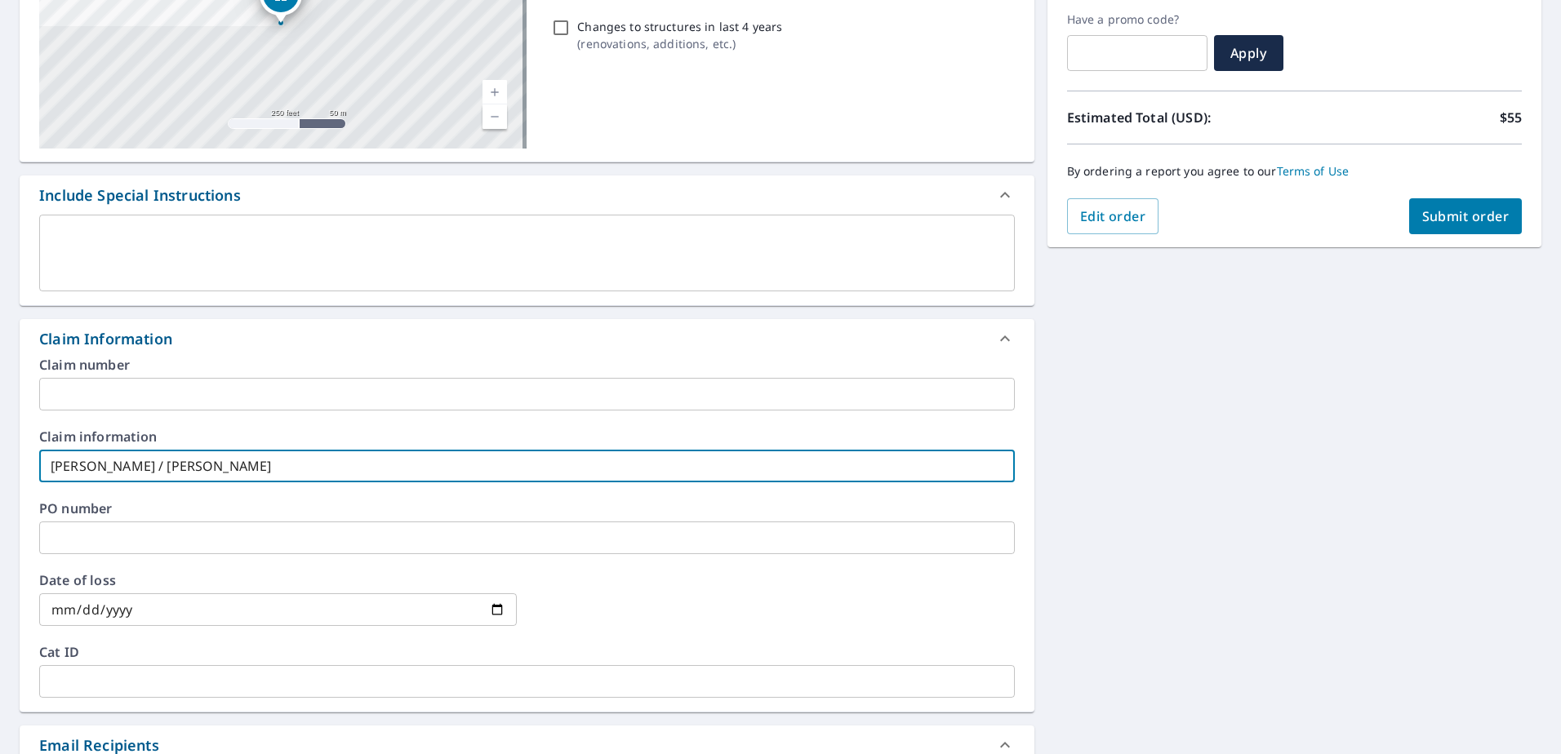
type input "[PERSON_NAME] / [PERSON_NAME]"
checkbox input "true"
type input "[PERSON_NAME] / [PERSON_NAME]"
checkbox input "true"
type input "[PERSON_NAME] / [PERSON_NAME]"
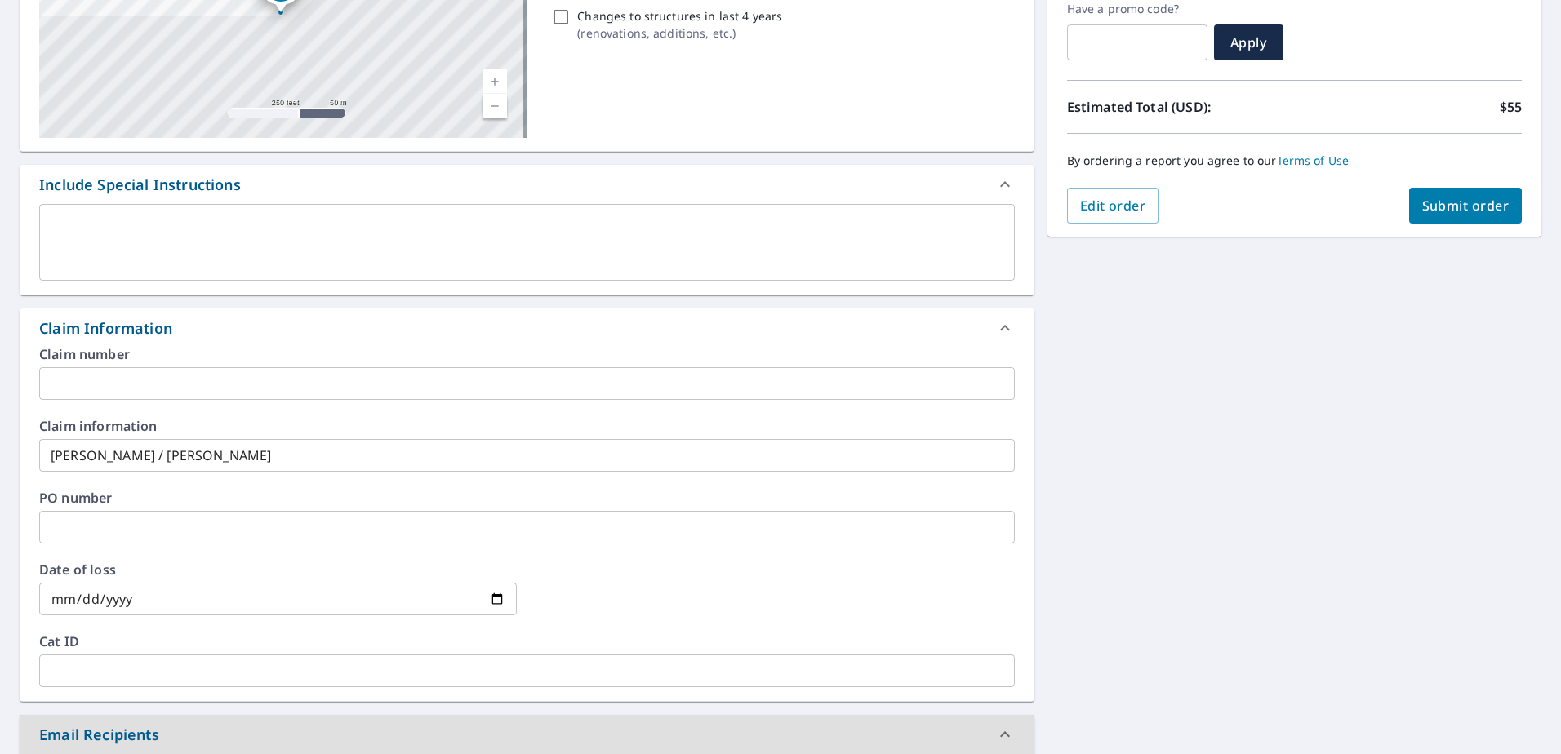
scroll to position [625, 0]
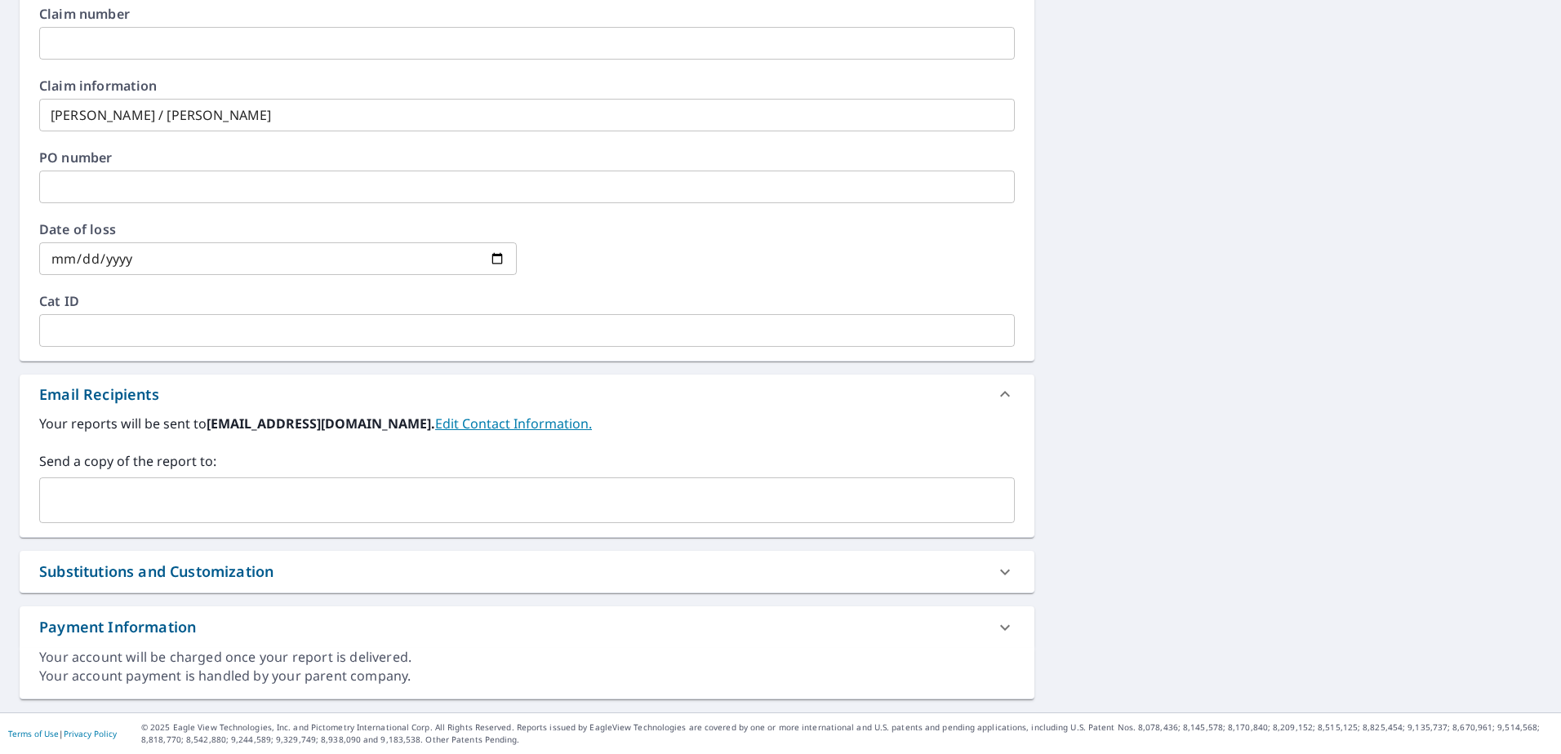
click at [162, 492] on input "text" at bounding box center [515, 500] width 937 height 31
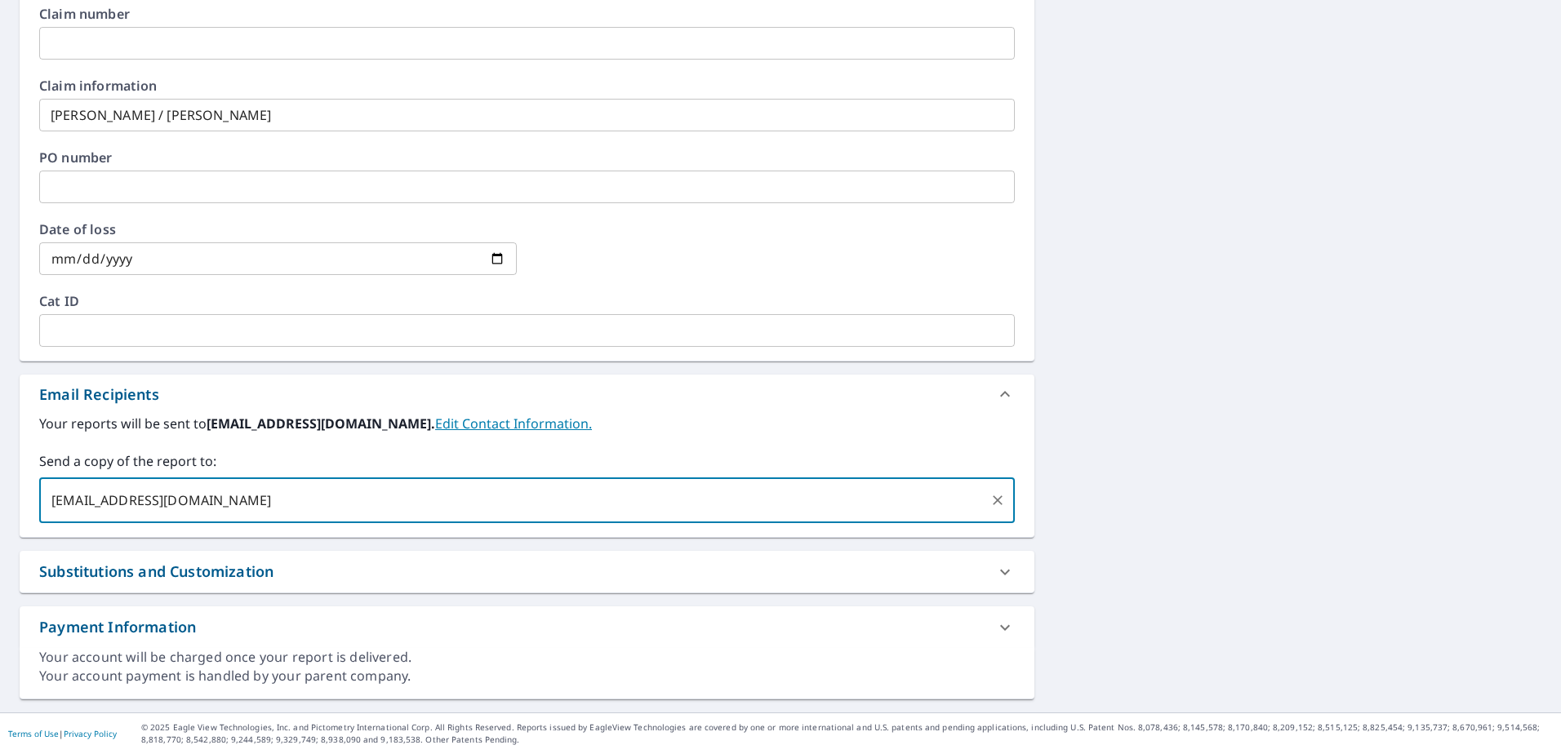
type input "[EMAIL_ADDRESS][DOMAIN_NAME]"
click at [363, 501] on input "text" at bounding box center [620, 500] width 723 height 31
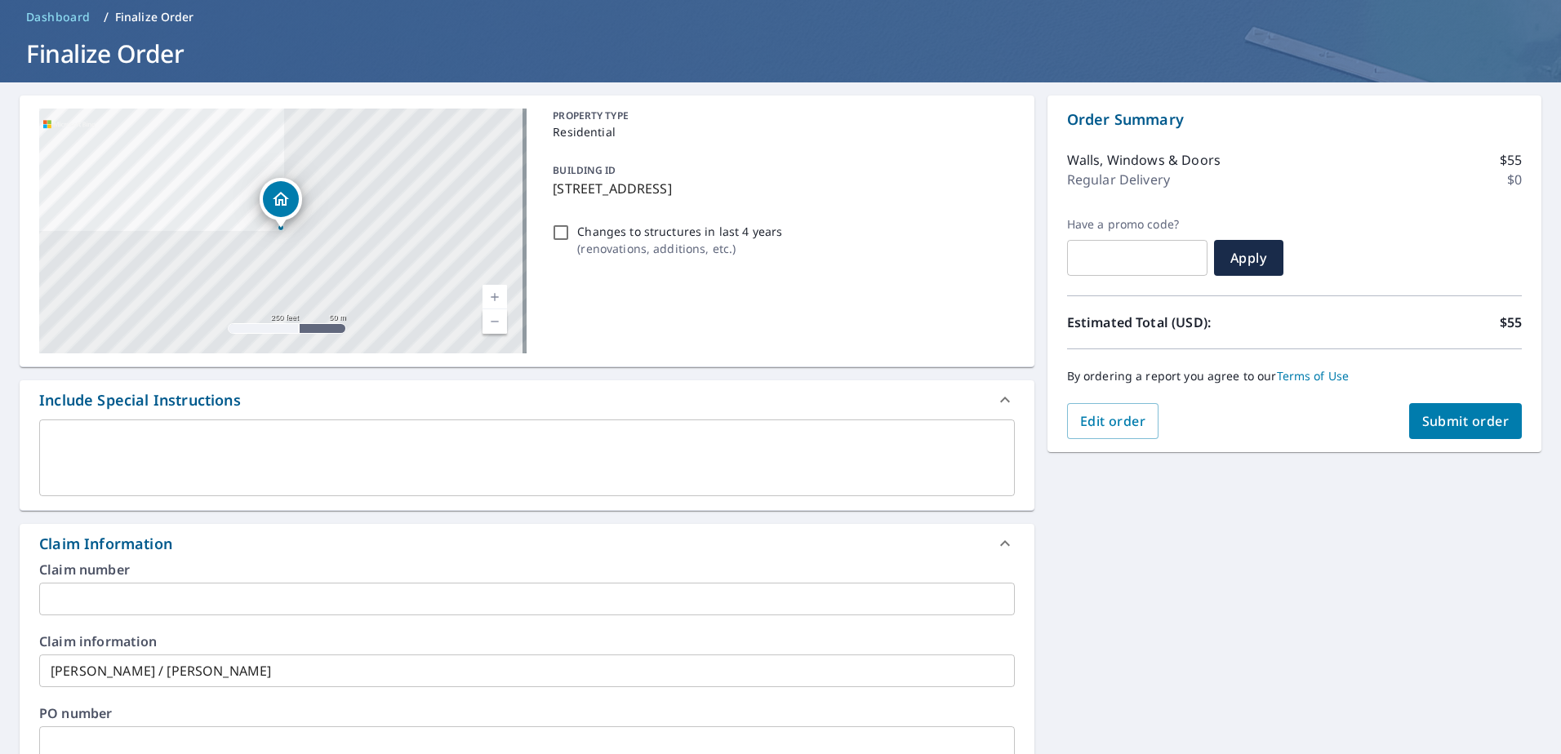
scroll to position [0, 0]
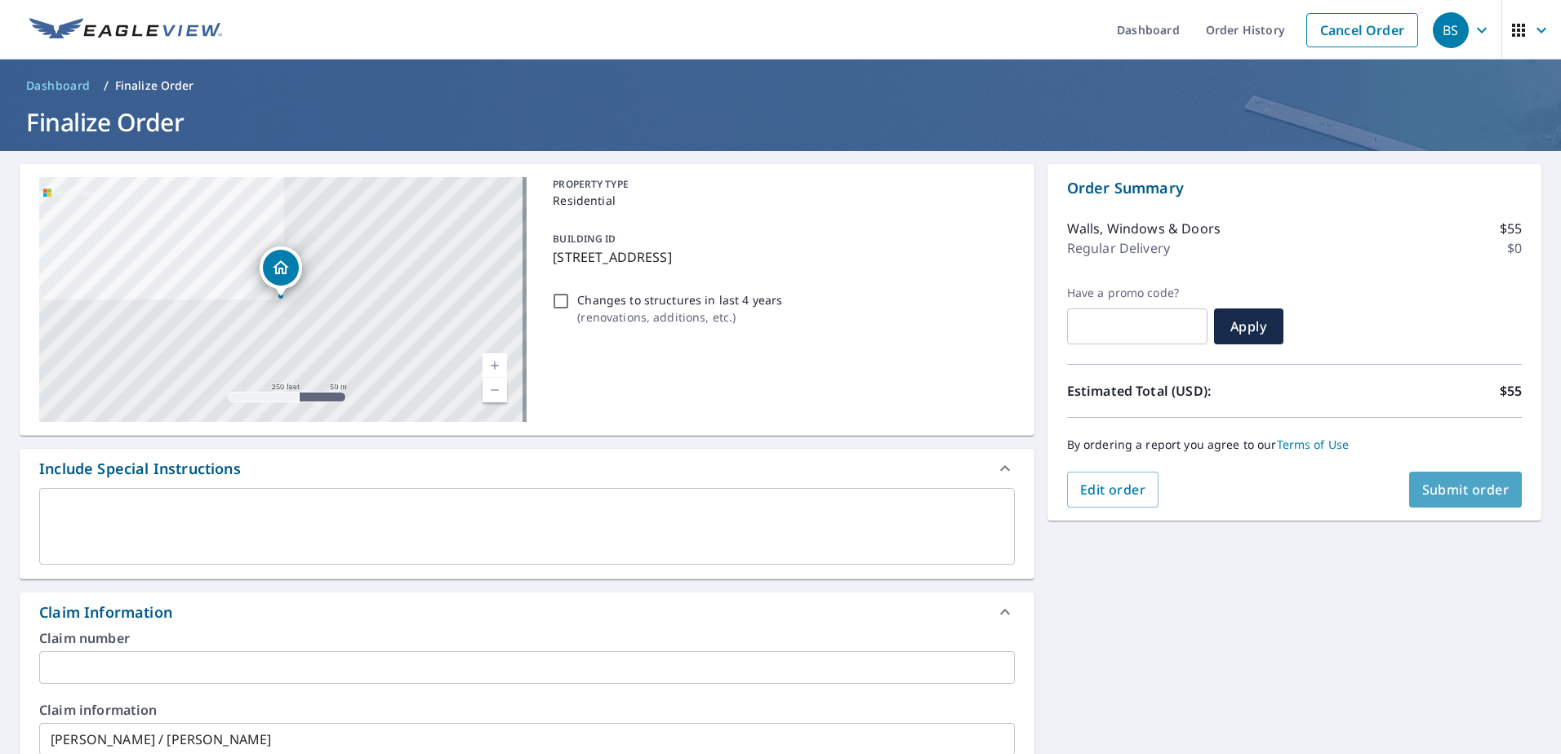
click at [1458, 483] on span "Submit order" at bounding box center [1465, 490] width 87 height 18
checkbox input "true"
